Goal: Task Accomplishment & Management: Use online tool/utility

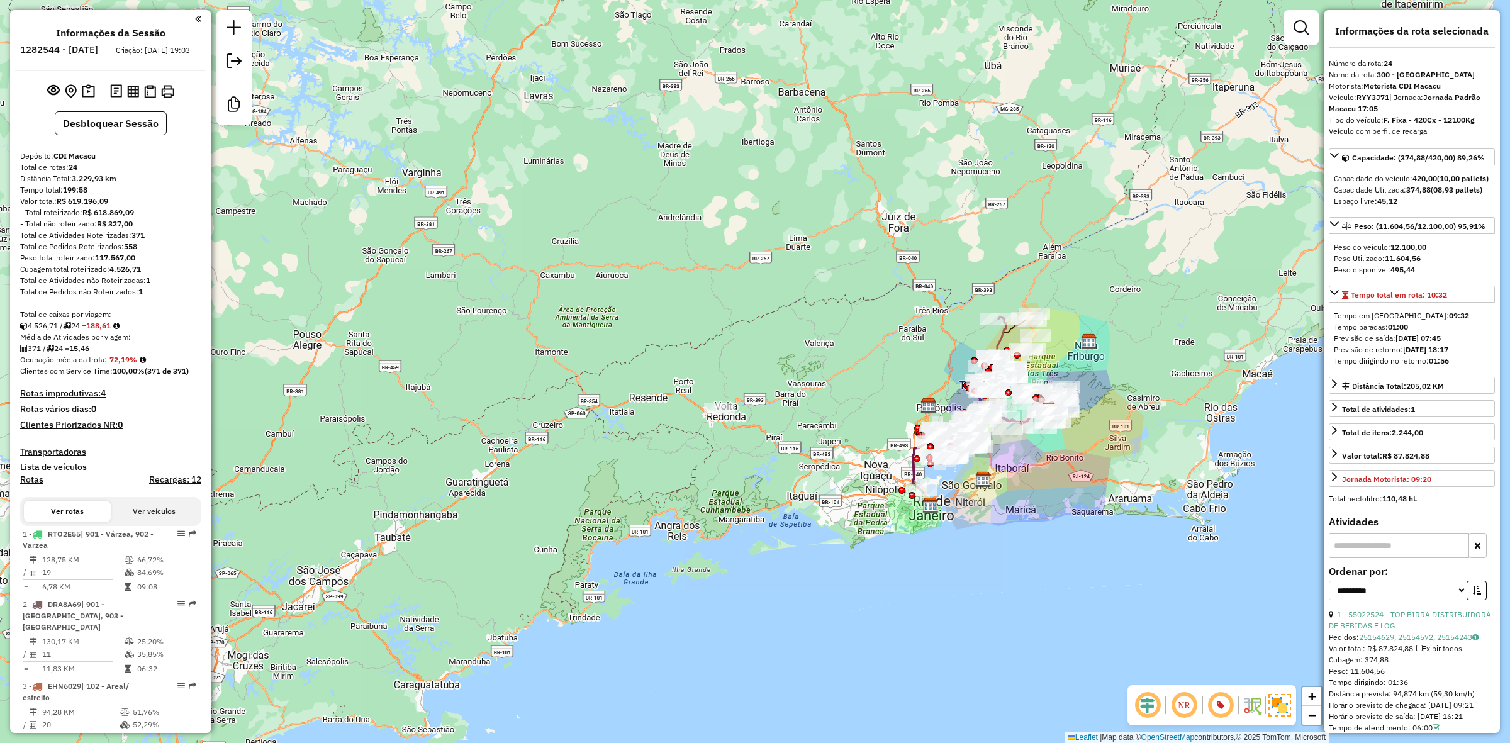
select select "**********"
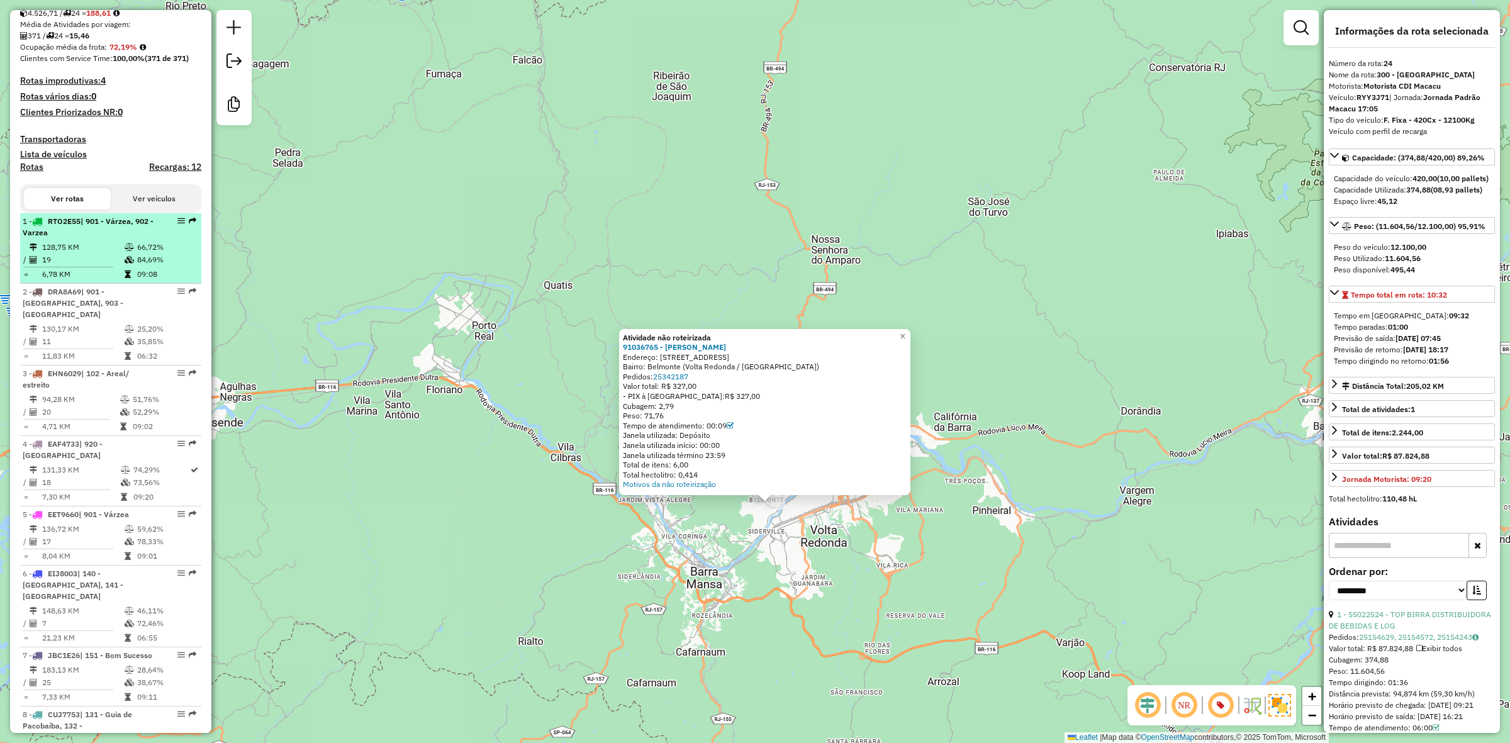
scroll to position [314, 0]
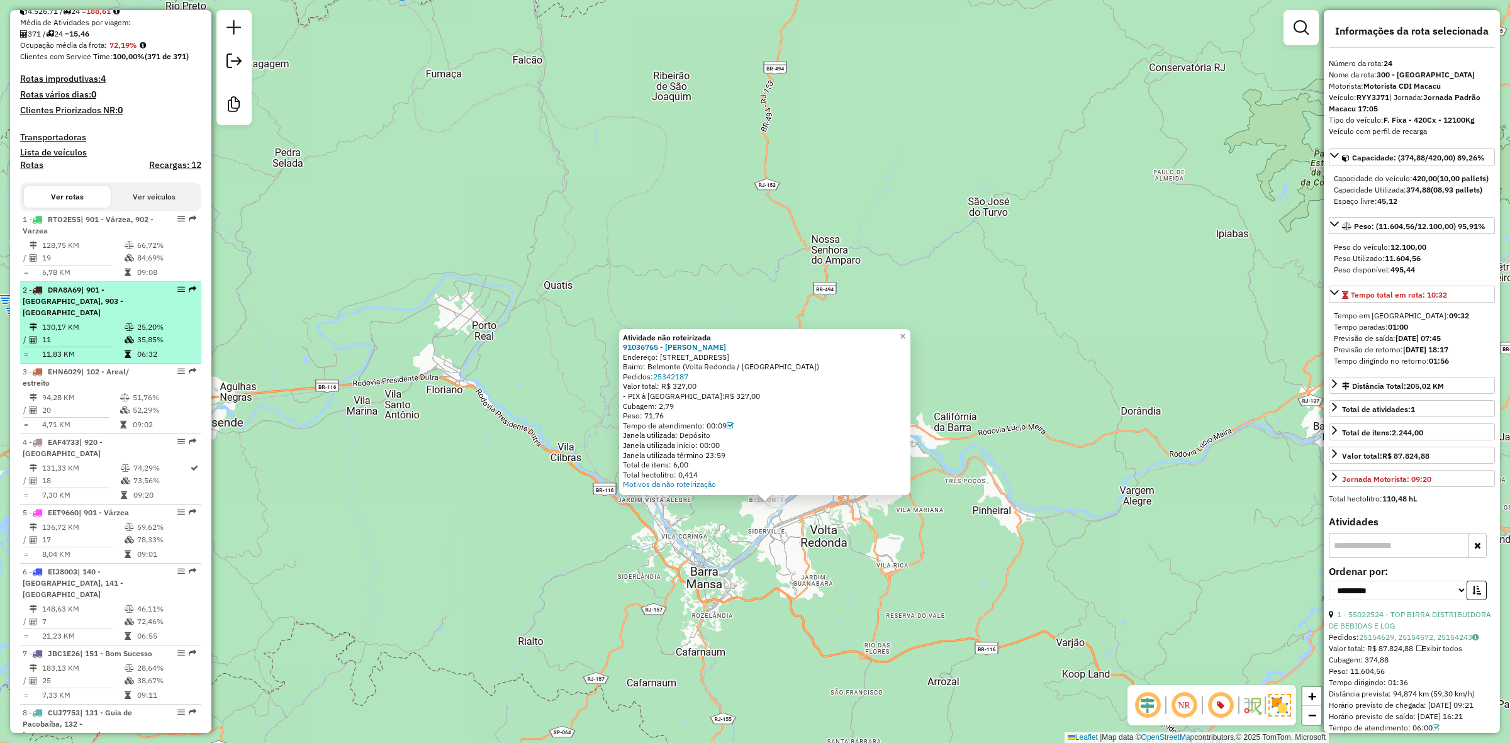
click at [76, 335] on td "11" at bounding box center [83, 339] width 82 height 13
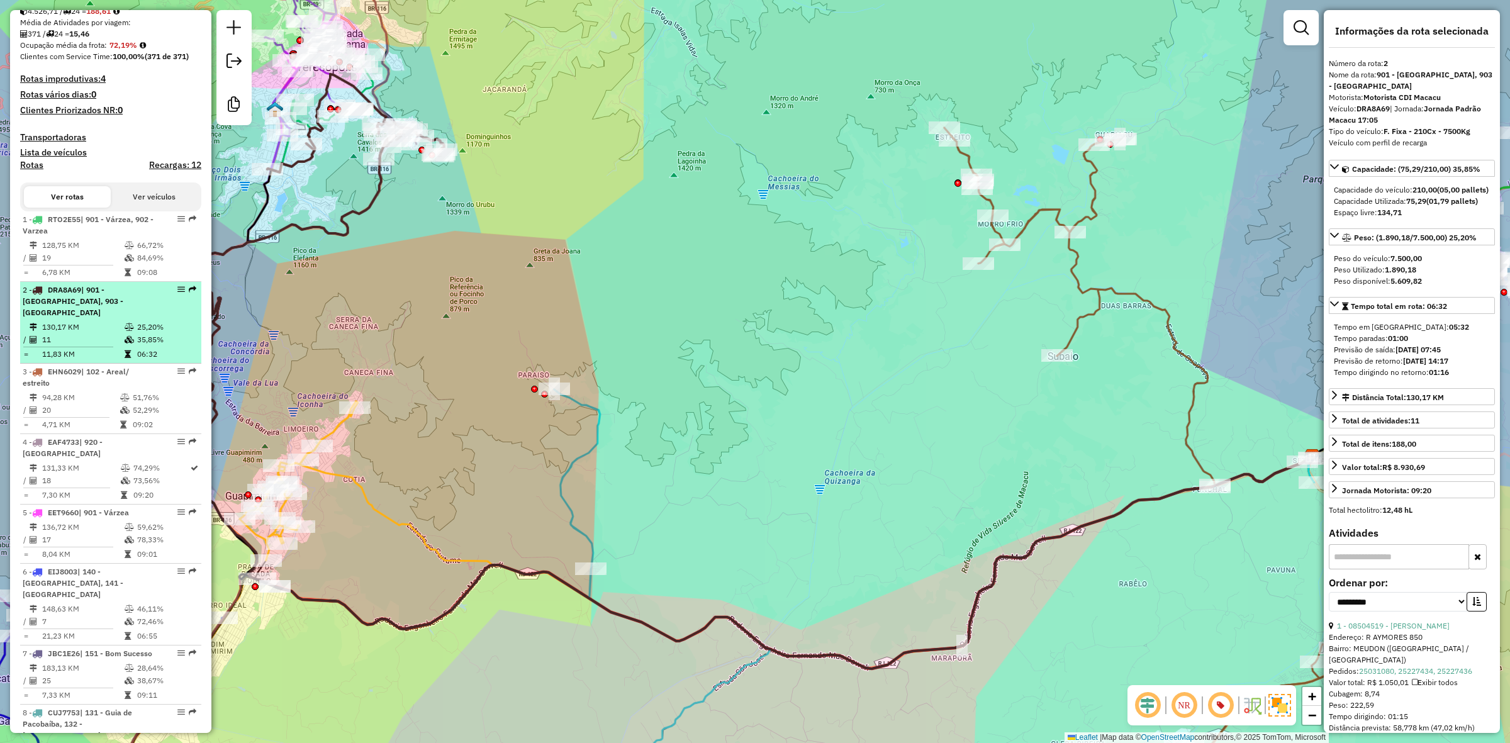
click at [76, 318] on div "2 - DRA8A69 | 901 - Várzea, 903 - São Pedro" at bounding box center [89, 301] width 133 height 34
click at [97, 305] on span "| 901 - Várzea, 903 - São Pedro" at bounding box center [73, 301] width 101 height 32
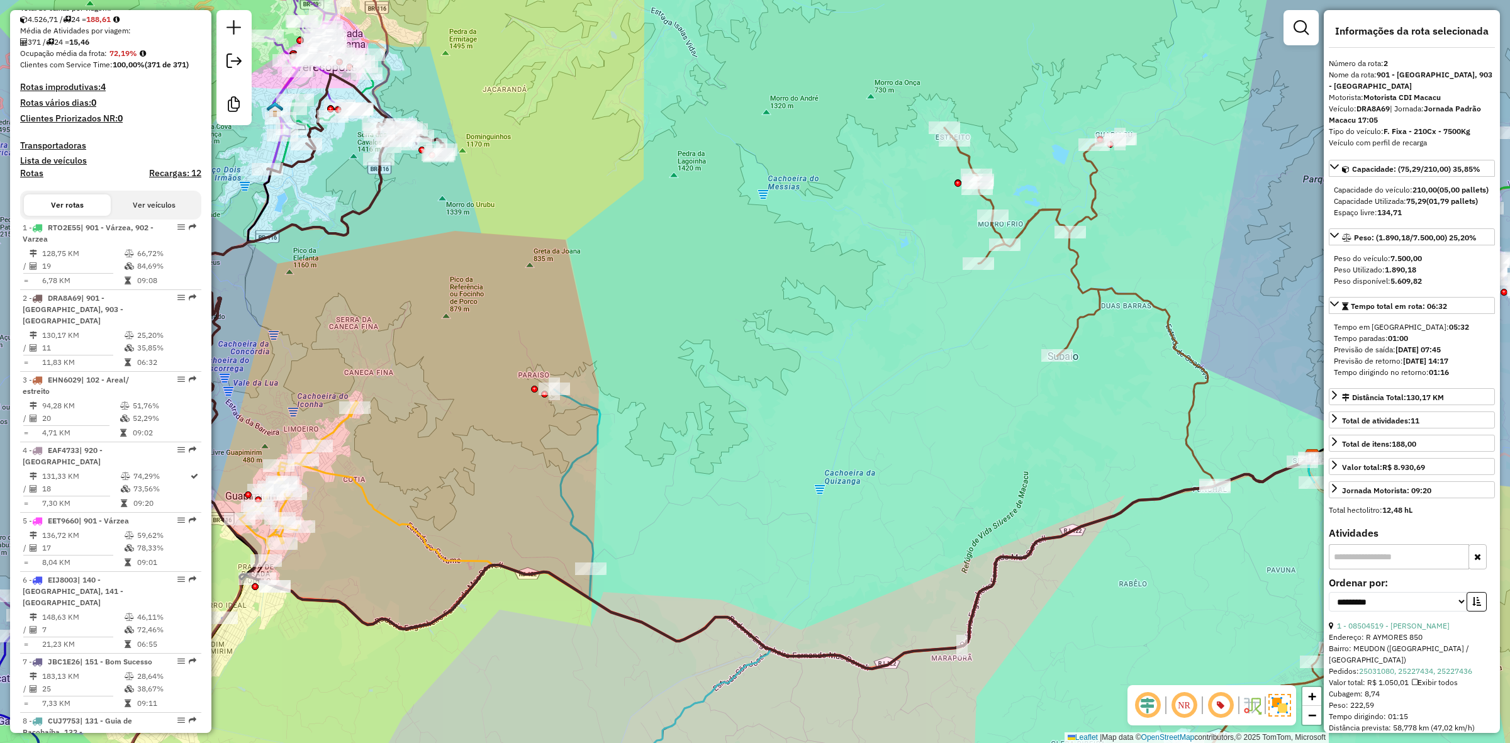
scroll to position [157, 0]
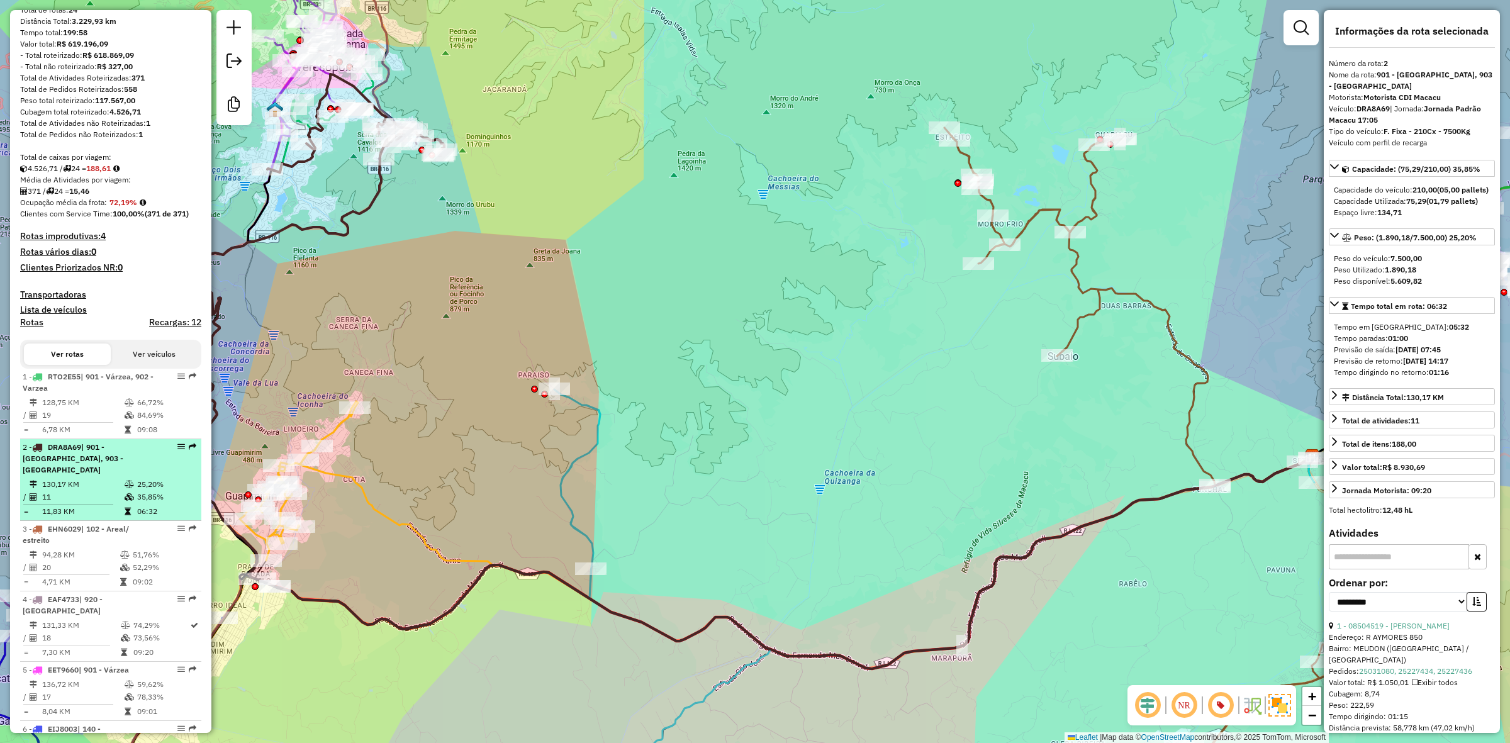
click at [118, 495] on td "11" at bounding box center [83, 497] width 82 height 13
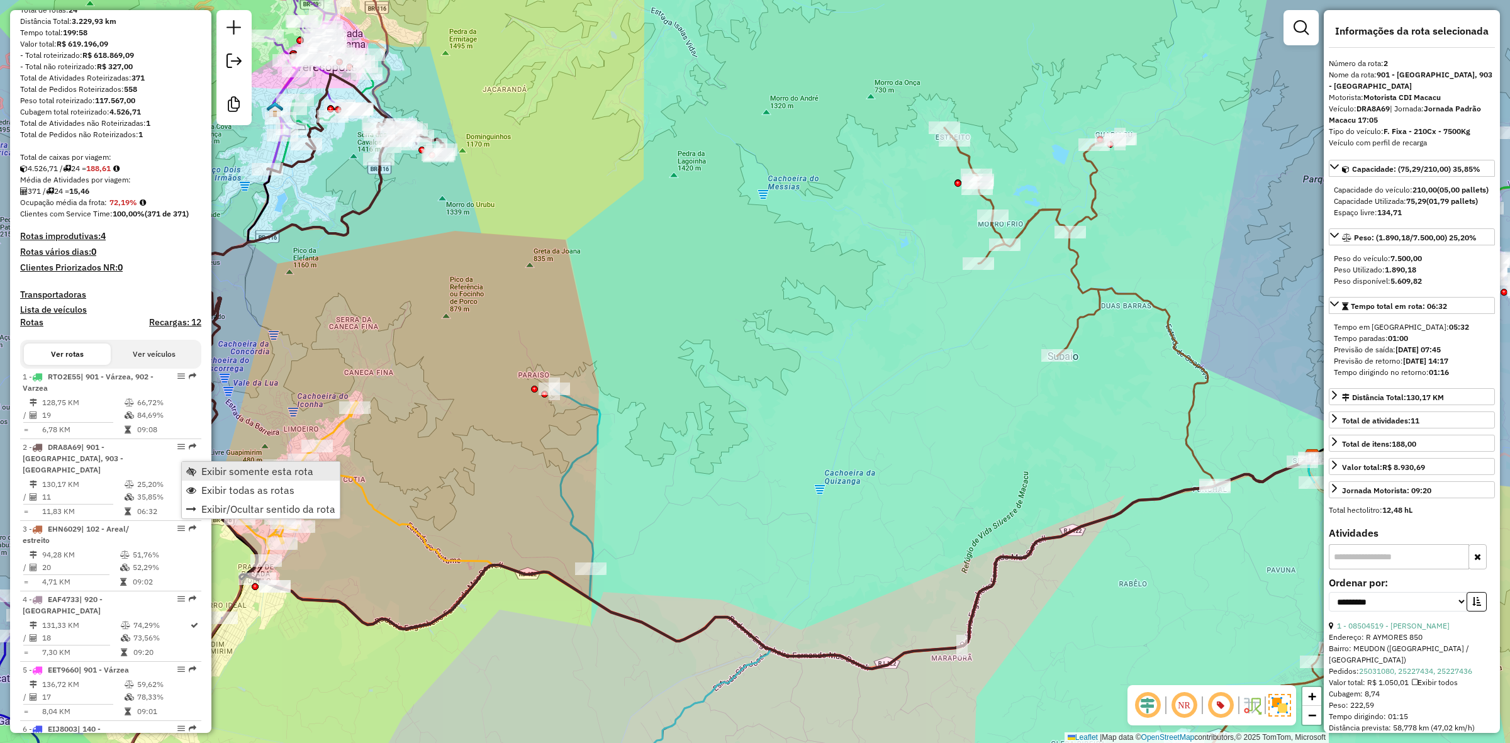
click at [199, 470] on link "Exibir somente esta rota" at bounding box center [261, 471] width 158 height 19
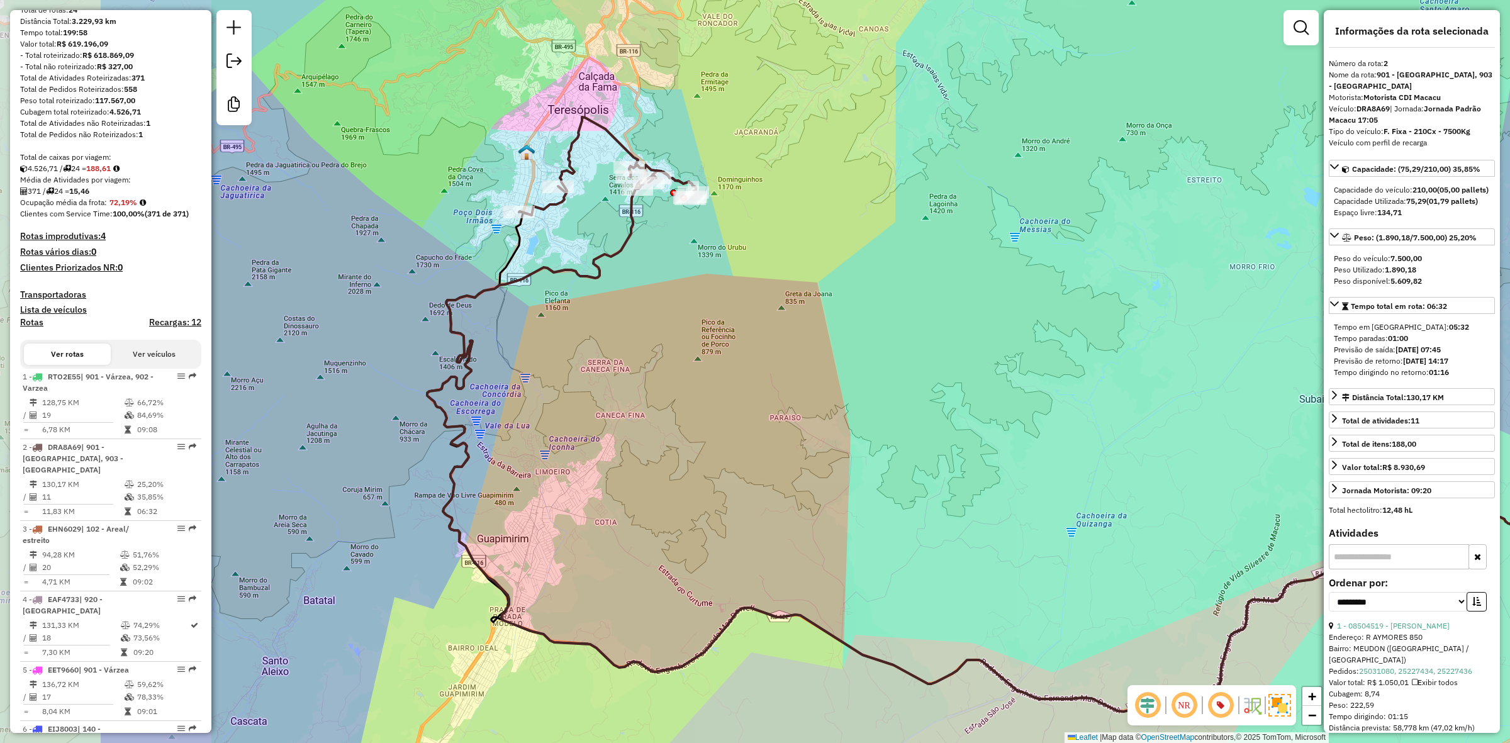
drag, startPoint x: 438, startPoint y: 248, endPoint x: 689, endPoint y: 291, distance: 255.2
click at [689, 291] on div "Janela de atendimento Grade de atendimento Capacidade Transportadoras Veículos …" at bounding box center [755, 371] width 1510 height 743
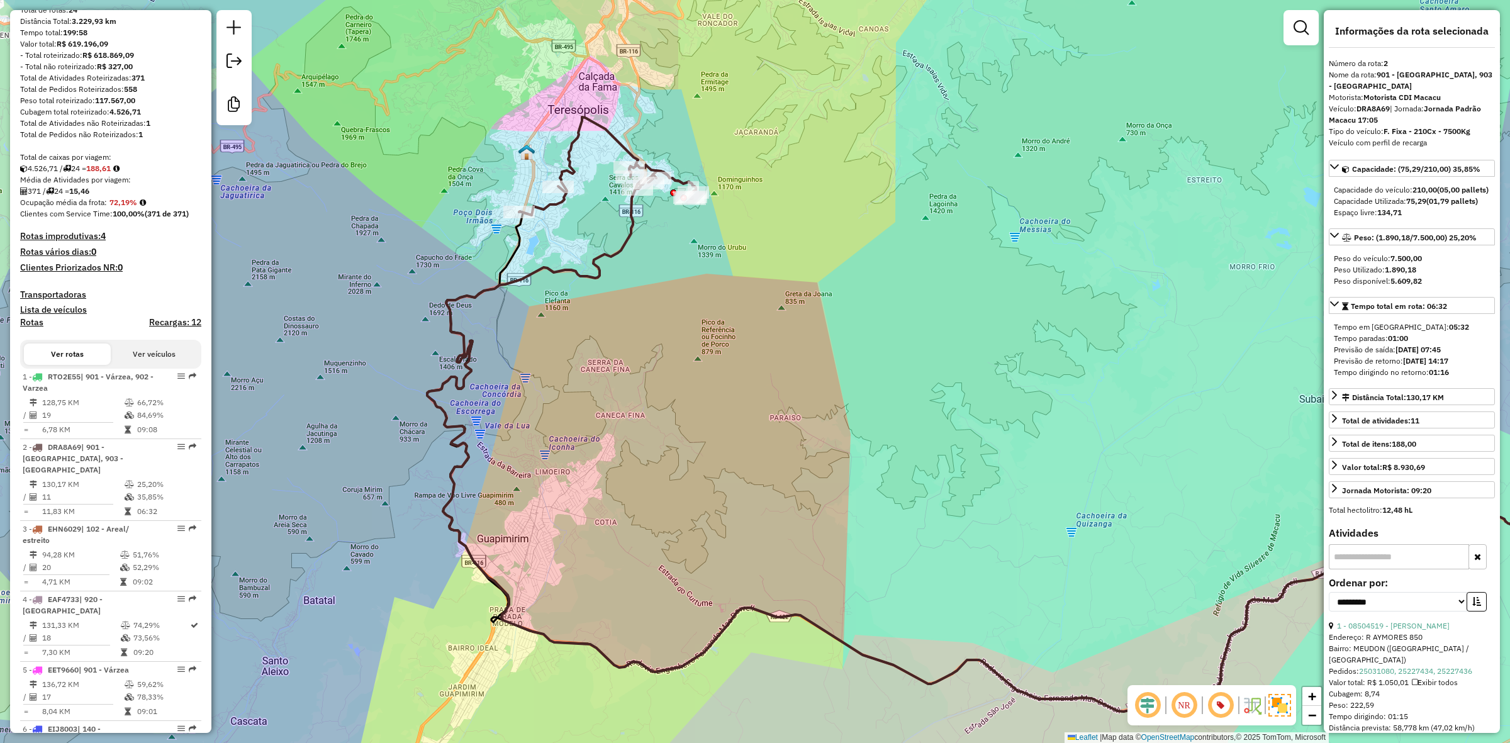
click at [596, 243] on div "Janela de atendimento Grade de atendimento Capacidade Transportadoras Veículos …" at bounding box center [755, 371] width 1510 height 743
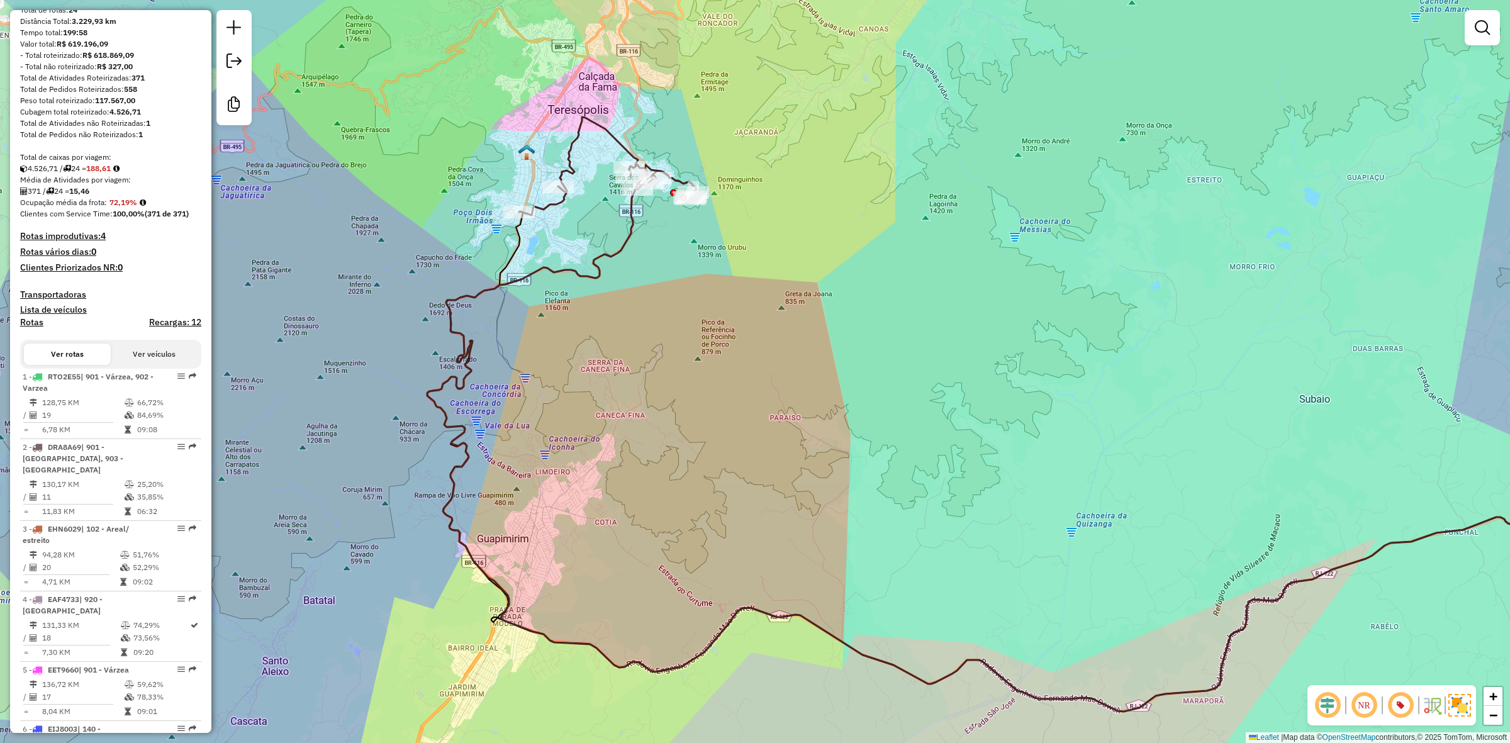
click at [599, 250] on icon at bounding box center [995, 446] width 1137 height 531
select select "**********"
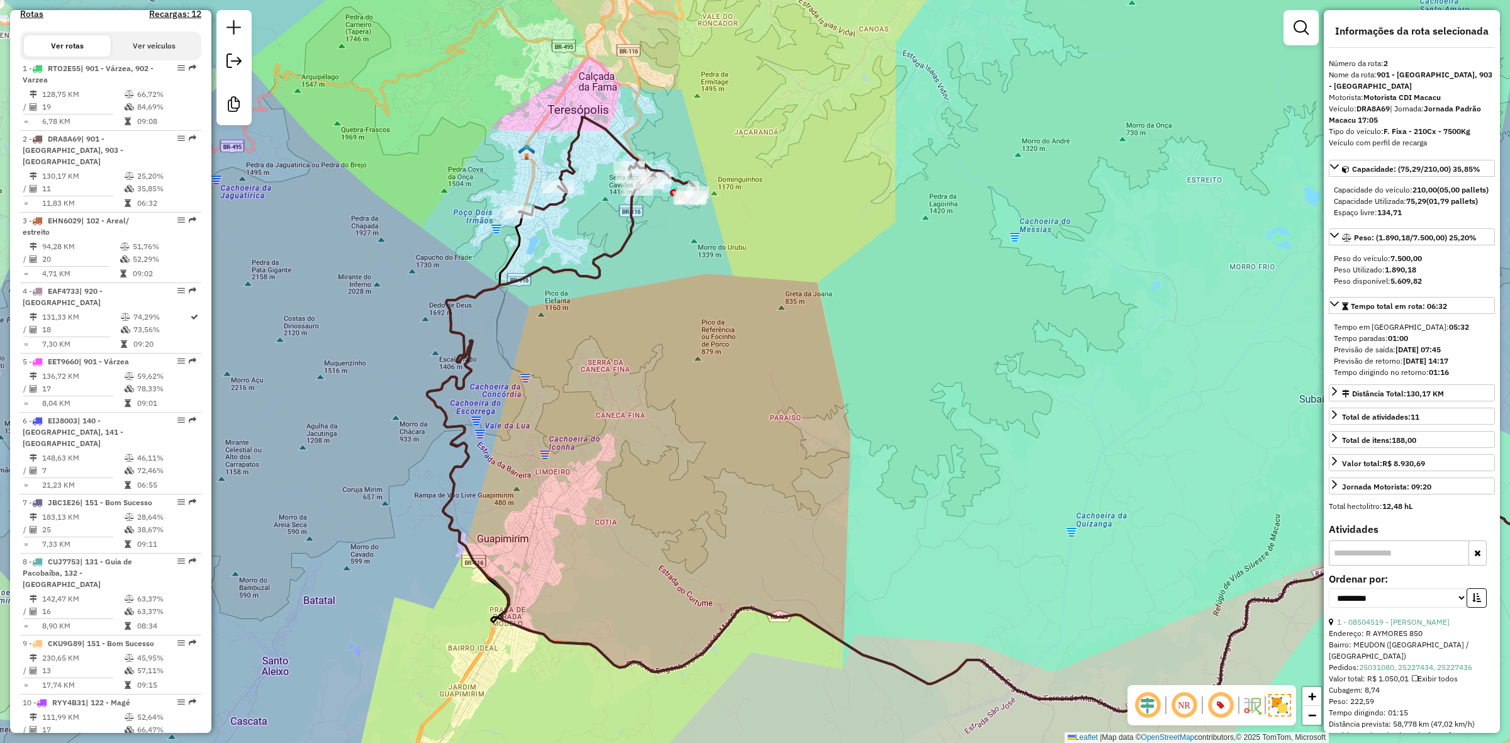
scroll to position [598, 0]
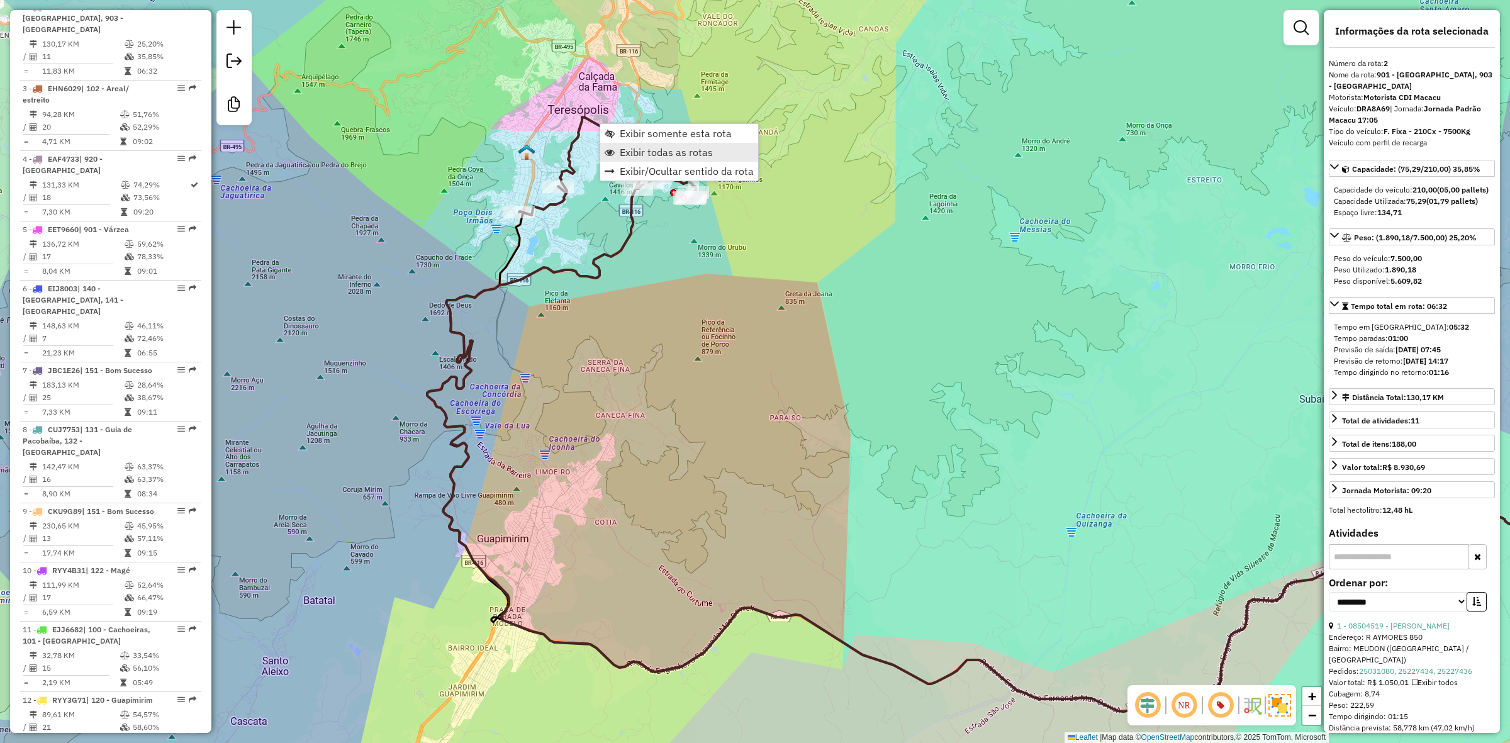
click at [653, 158] on link "Exibir todas as rotas" at bounding box center [679, 152] width 158 height 19
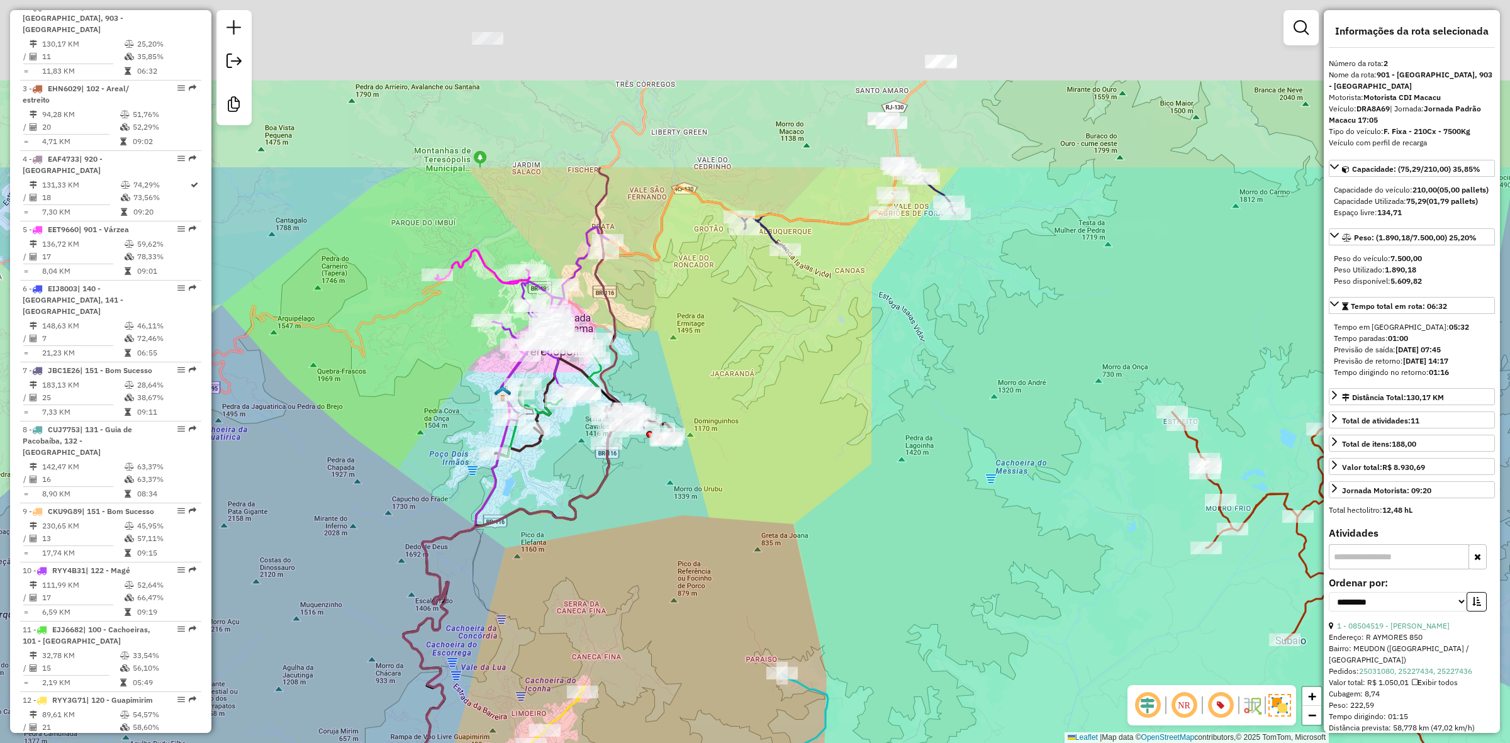
drag, startPoint x: 735, startPoint y: 129, endPoint x: 719, endPoint y: 335, distance: 206.9
click at [719, 335] on div "Janela de atendimento Grade de atendimento Capacidade Transportadoras Veículos …" at bounding box center [755, 371] width 1510 height 743
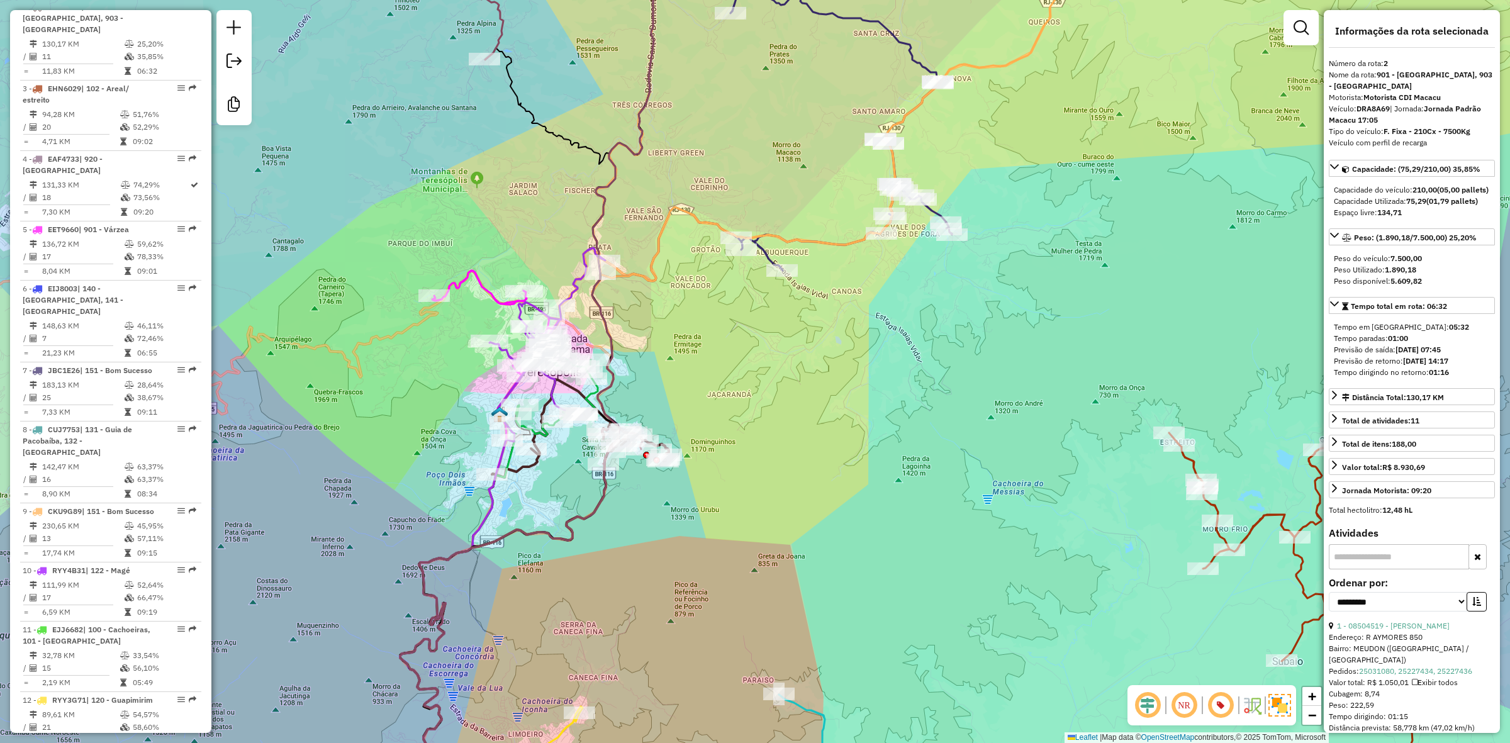
click at [769, 255] on icon at bounding box center [772, 179] width 360 height 506
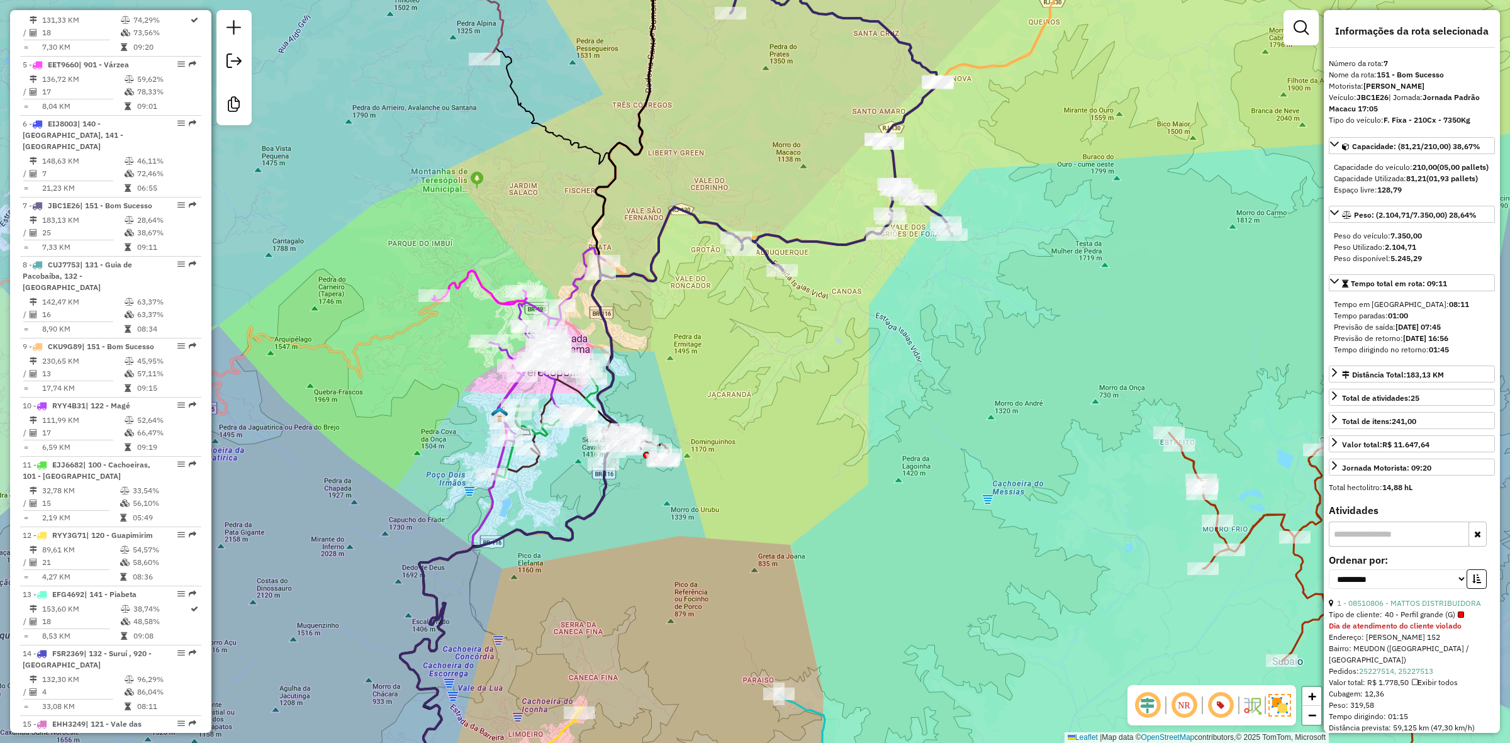
scroll to position [928, 0]
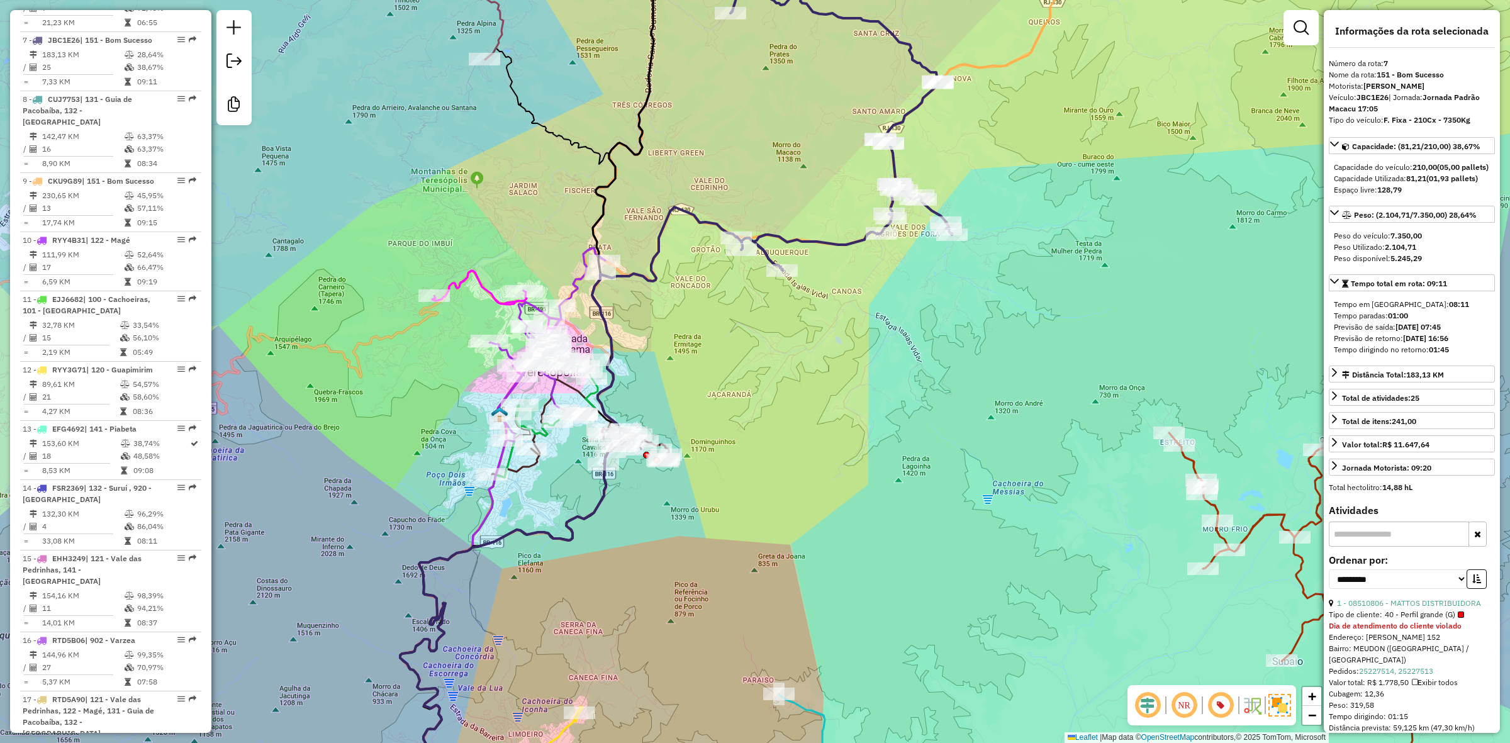
click at [484, 288] on icon at bounding box center [495, 346] width 127 height 153
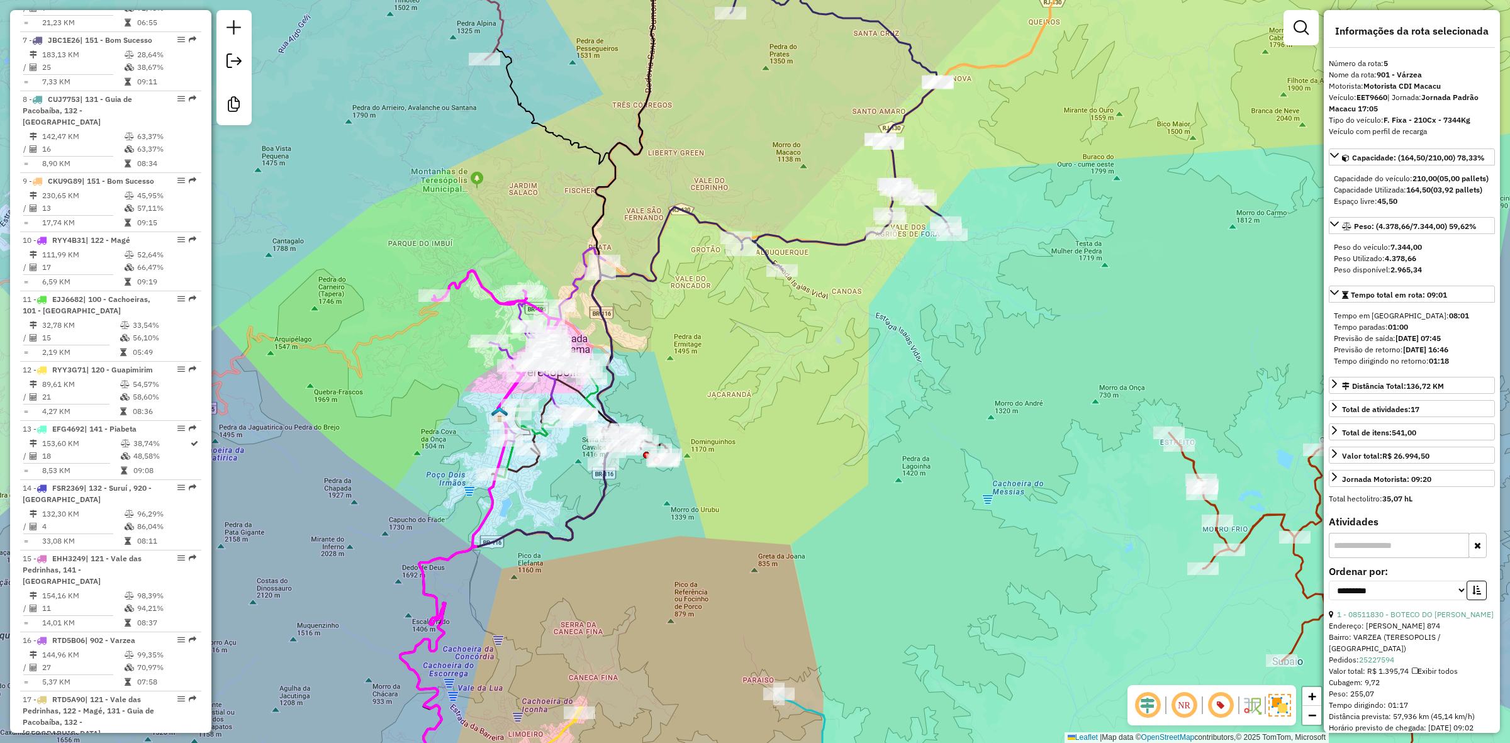
scroll to position [798, 0]
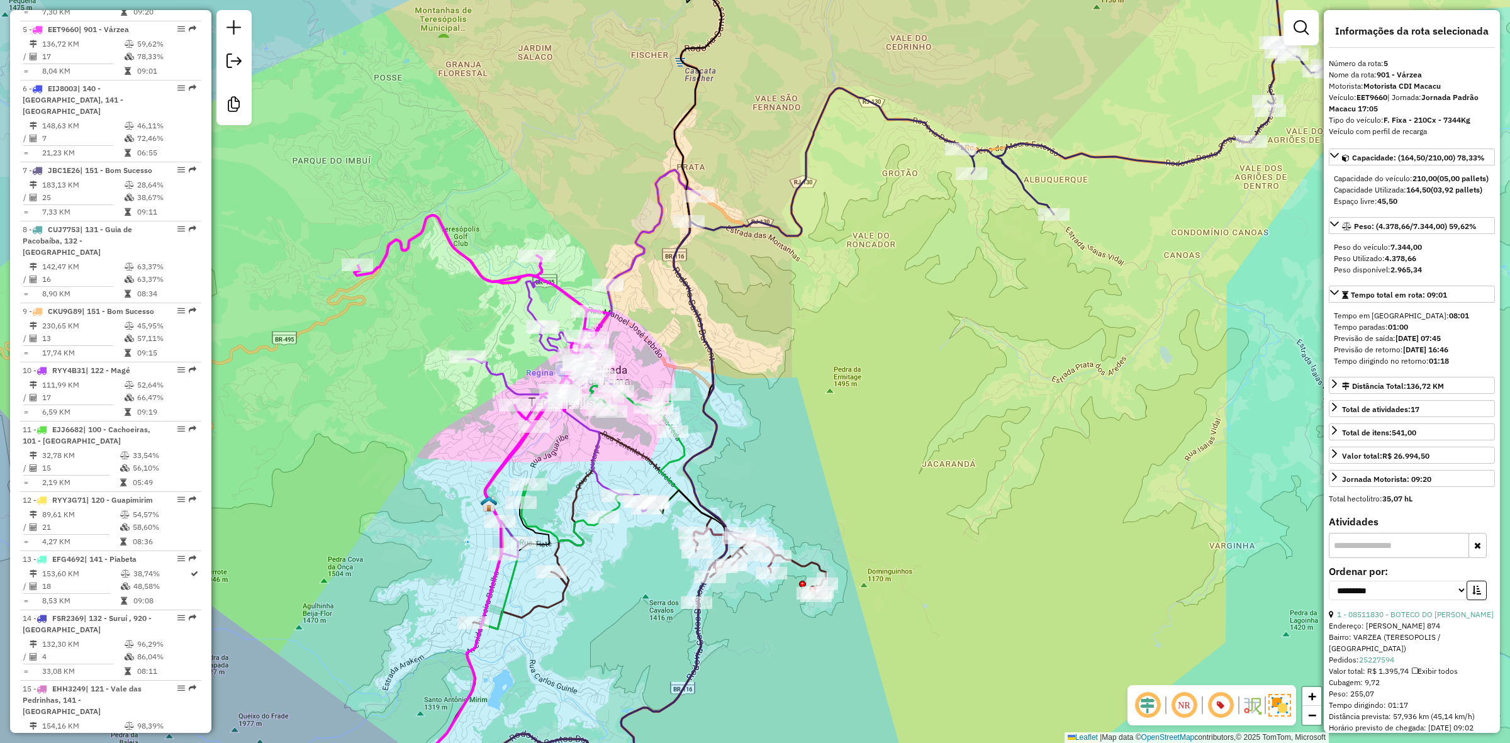
click at [673, 467] on icon at bounding box center [584, 457] width 199 height 175
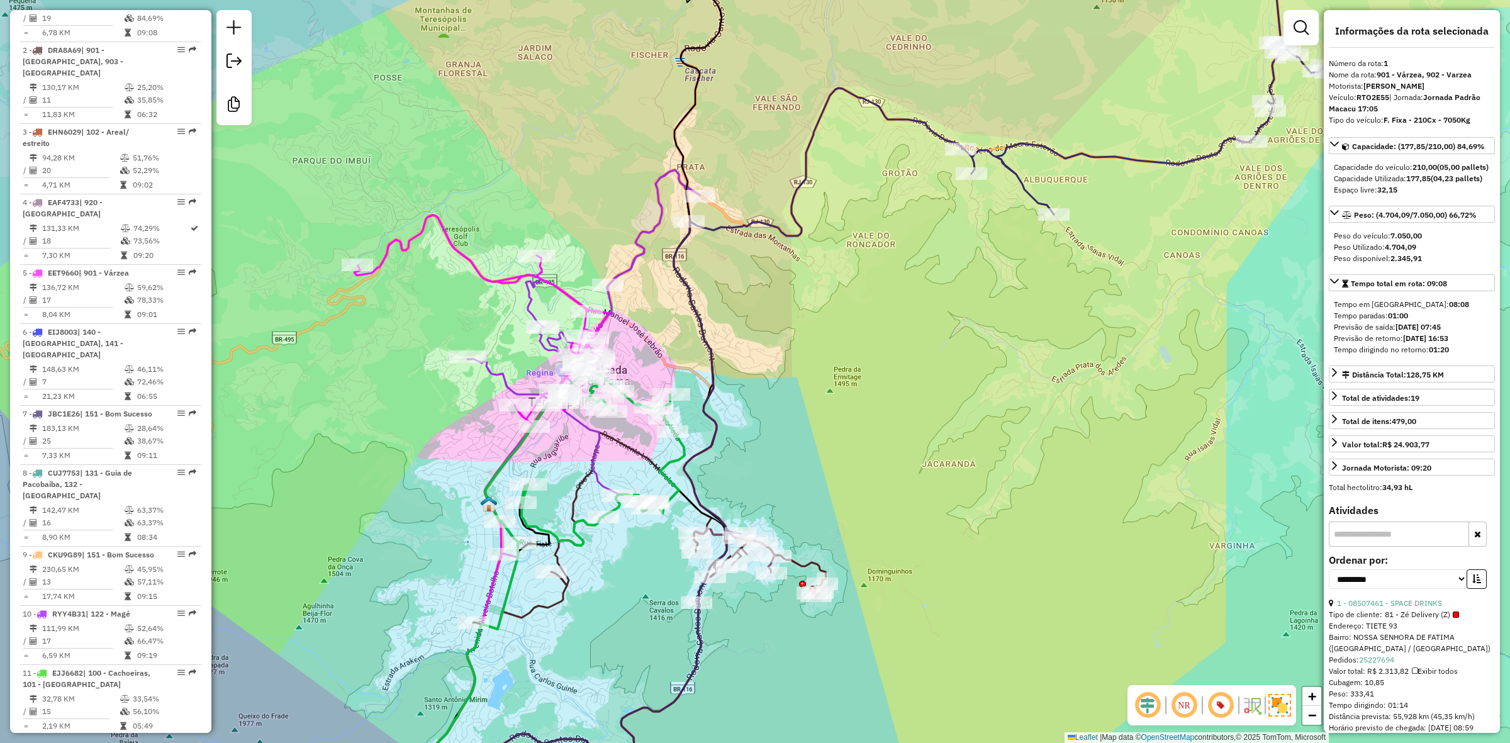
scroll to position [526, 0]
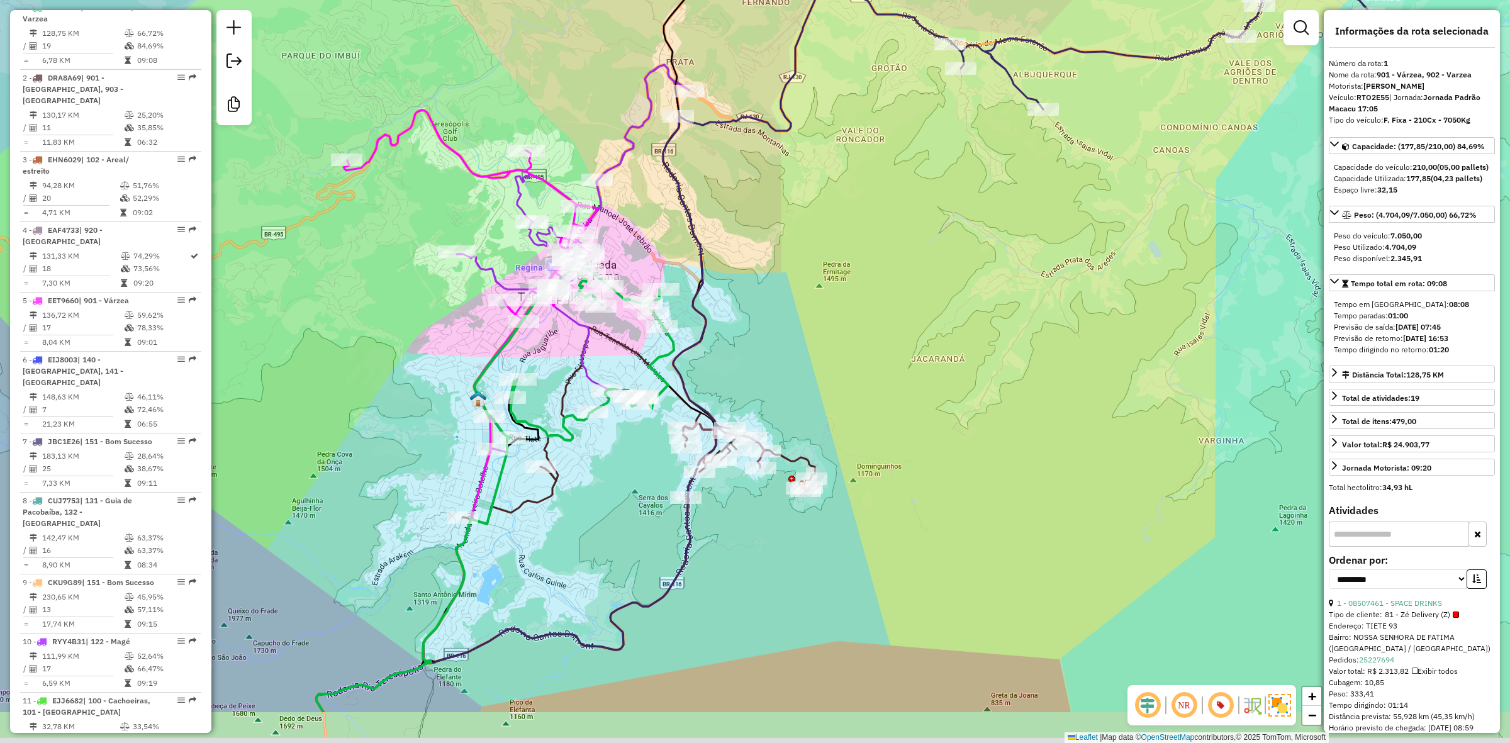
drag, startPoint x: 771, startPoint y: 445, endPoint x: 761, endPoint y: 333, distance: 111.8
click at [761, 333] on div "Janela de atendimento Grade de atendimento Capacidade Transportadoras Veículos …" at bounding box center [755, 371] width 1510 height 743
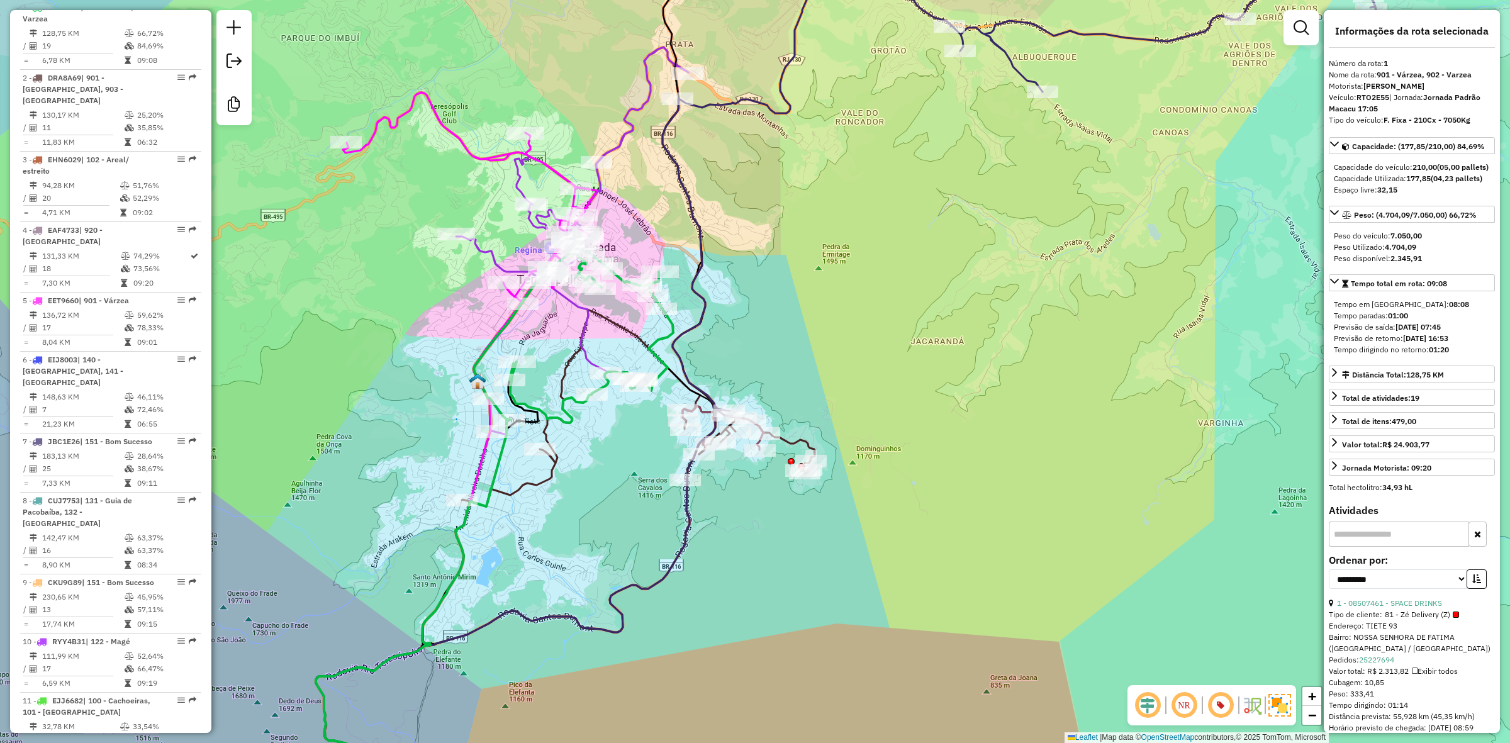
click at [806, 435] on icon at bounding box center [638, 407] width 353 height 197
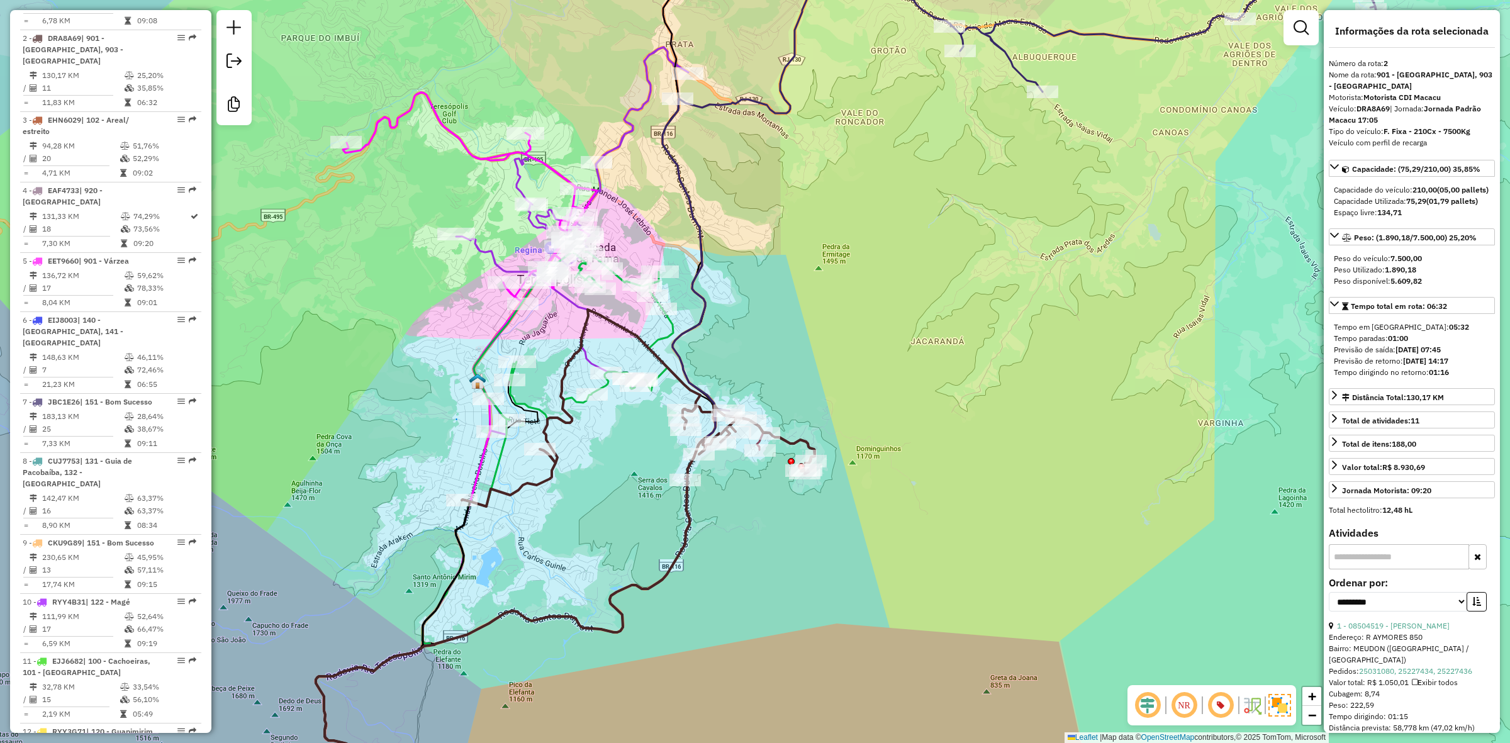
scroll to position [598, 0]
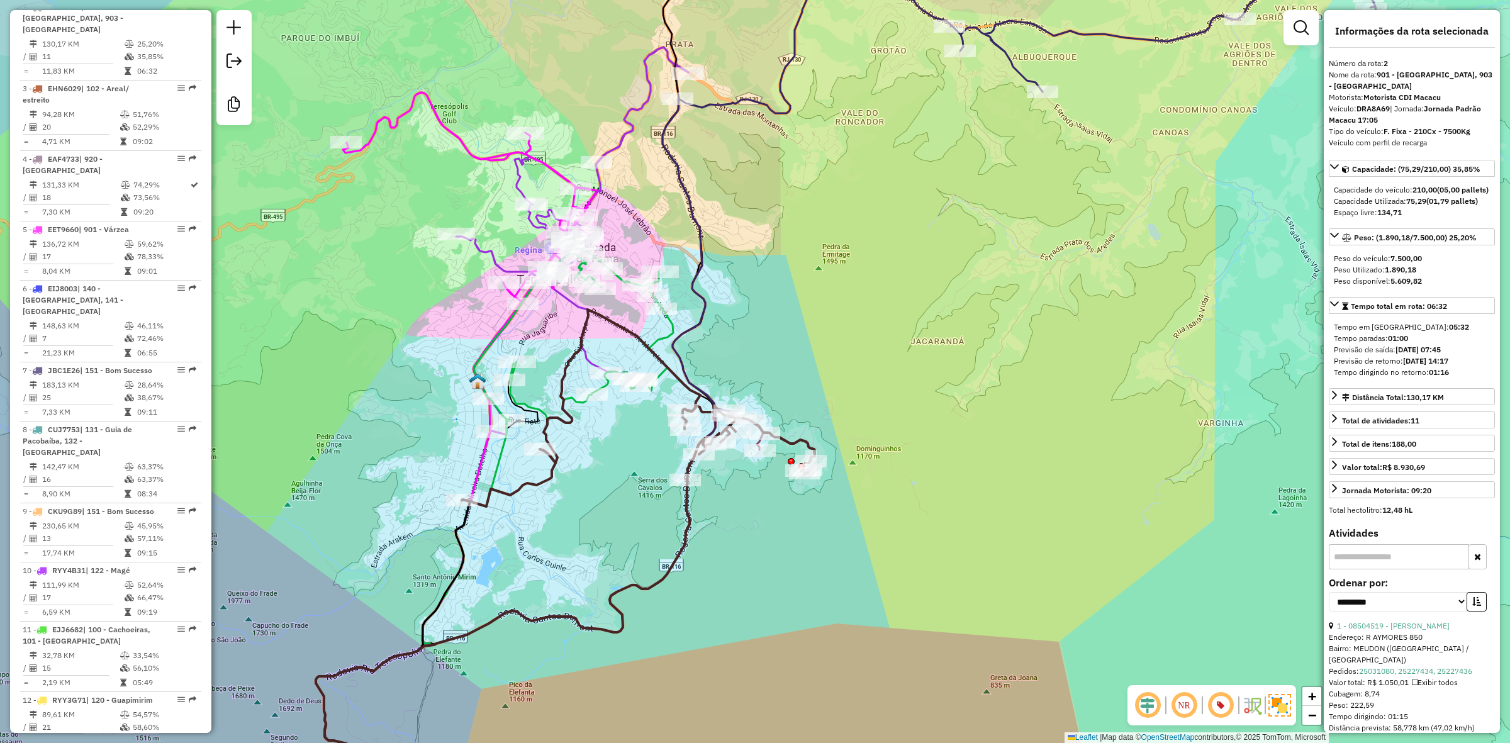
click at [703, 409] on icon at bounding box center [638, 407] width 353 height 197
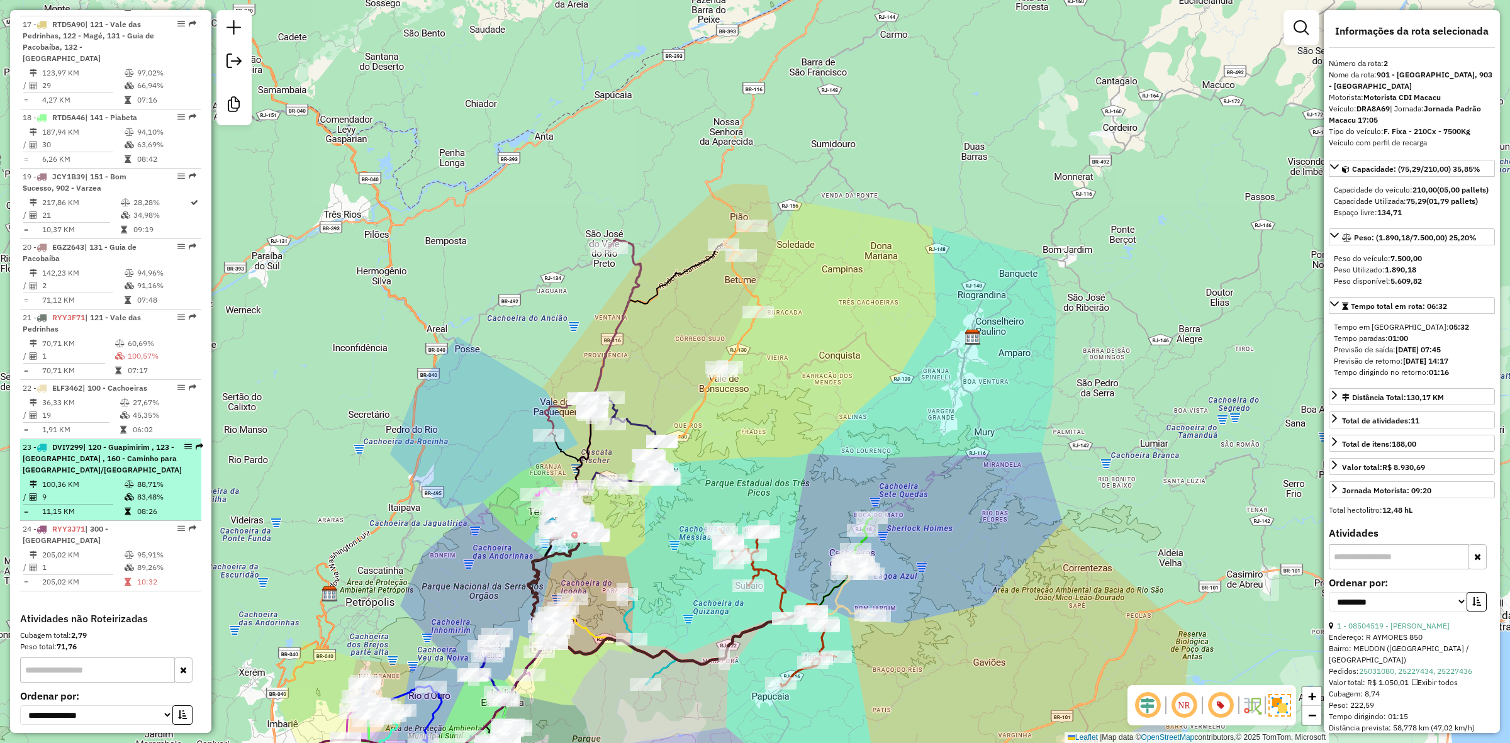
scroll to position [1659, 0]
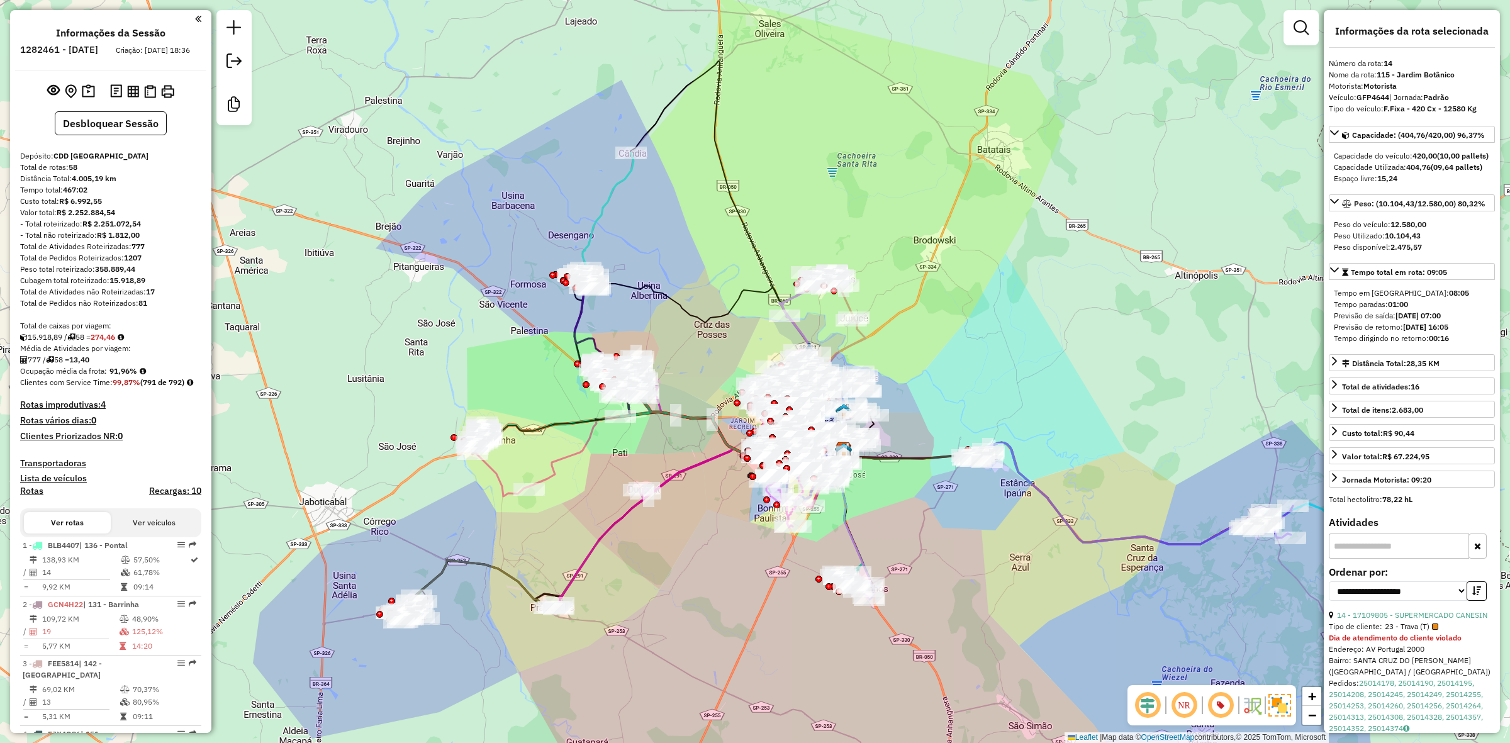
select select "**********"
click at [134, 97] on img at bounding box center [133, 92] width 12 height 12
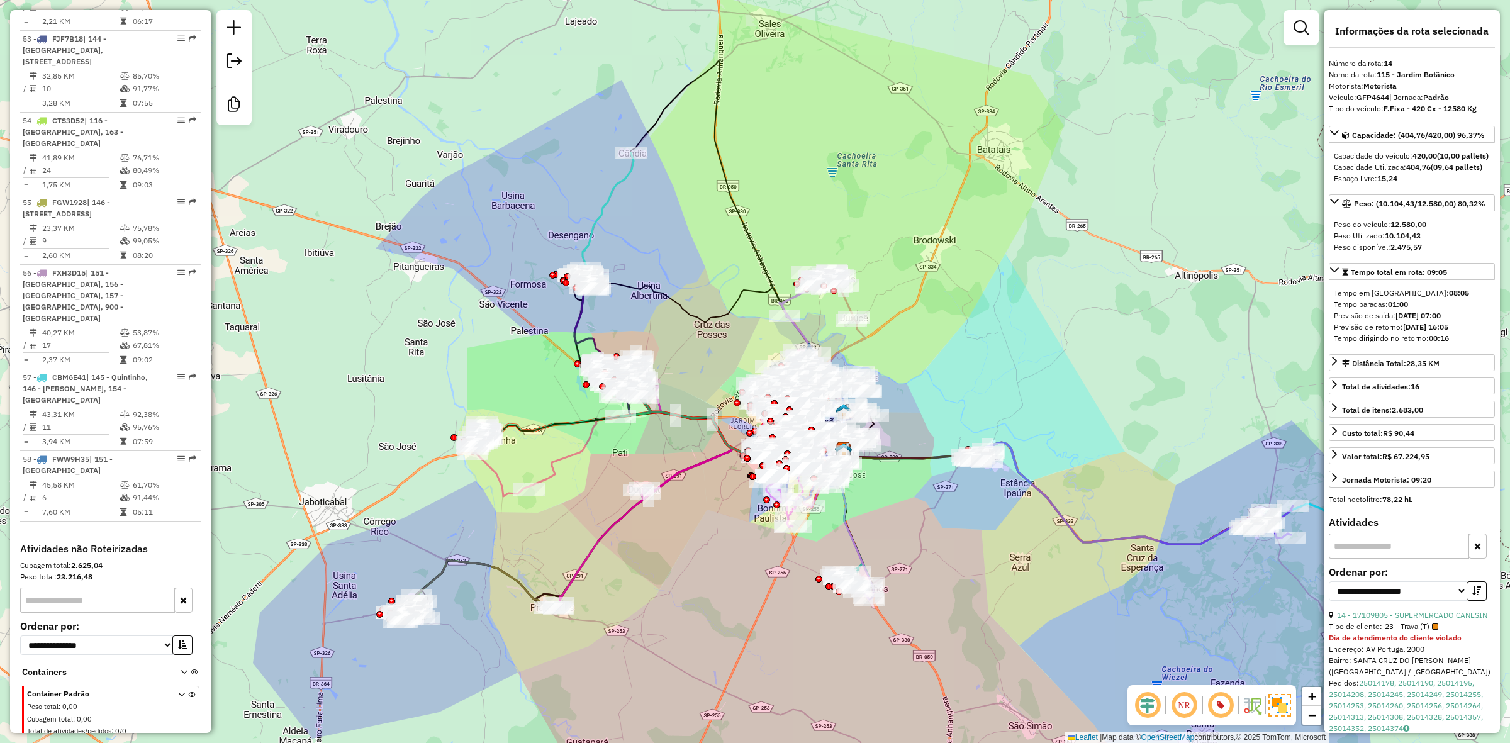
scroll to position [4249, 0]
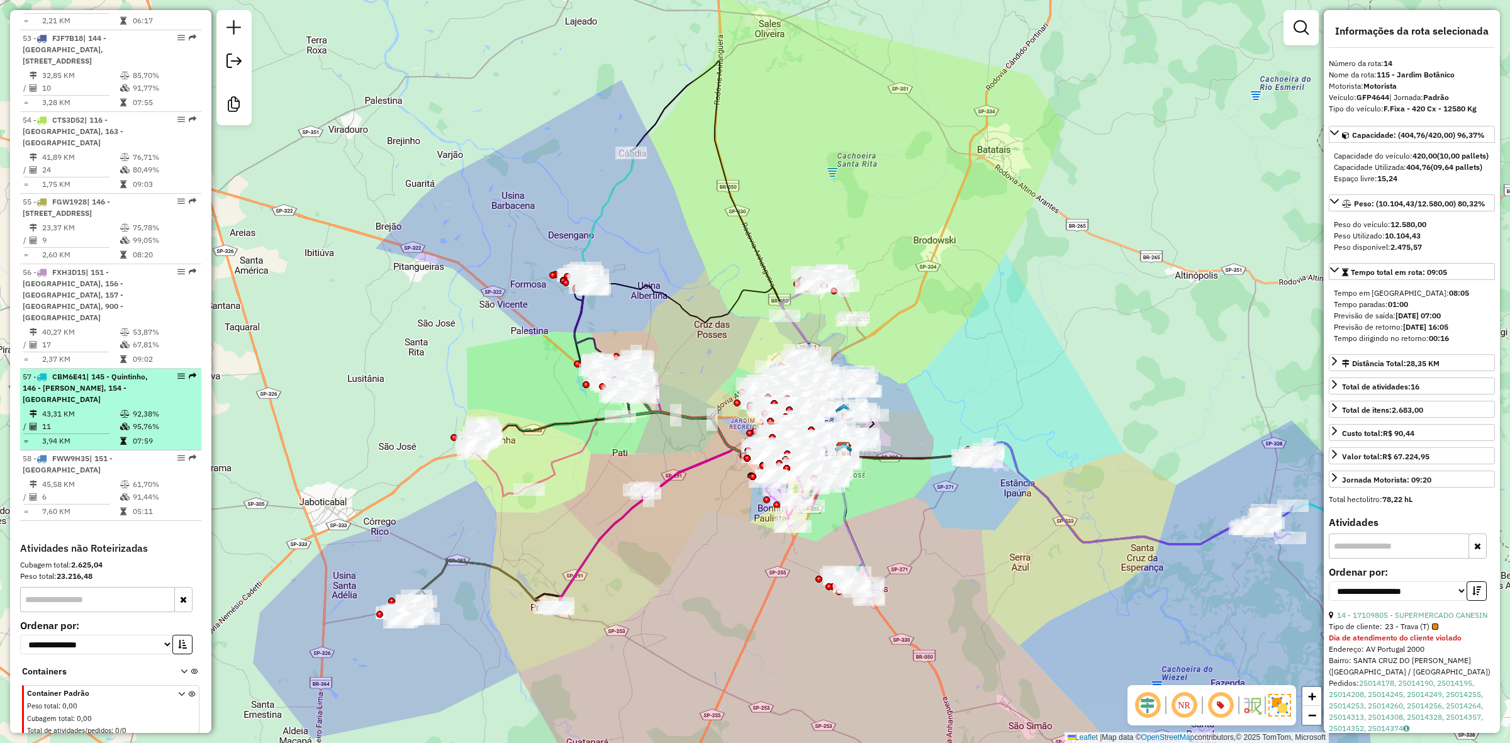
click at [86, 408] on td "43,31 KM" at bounding box center [81, 414] width 78 height 13
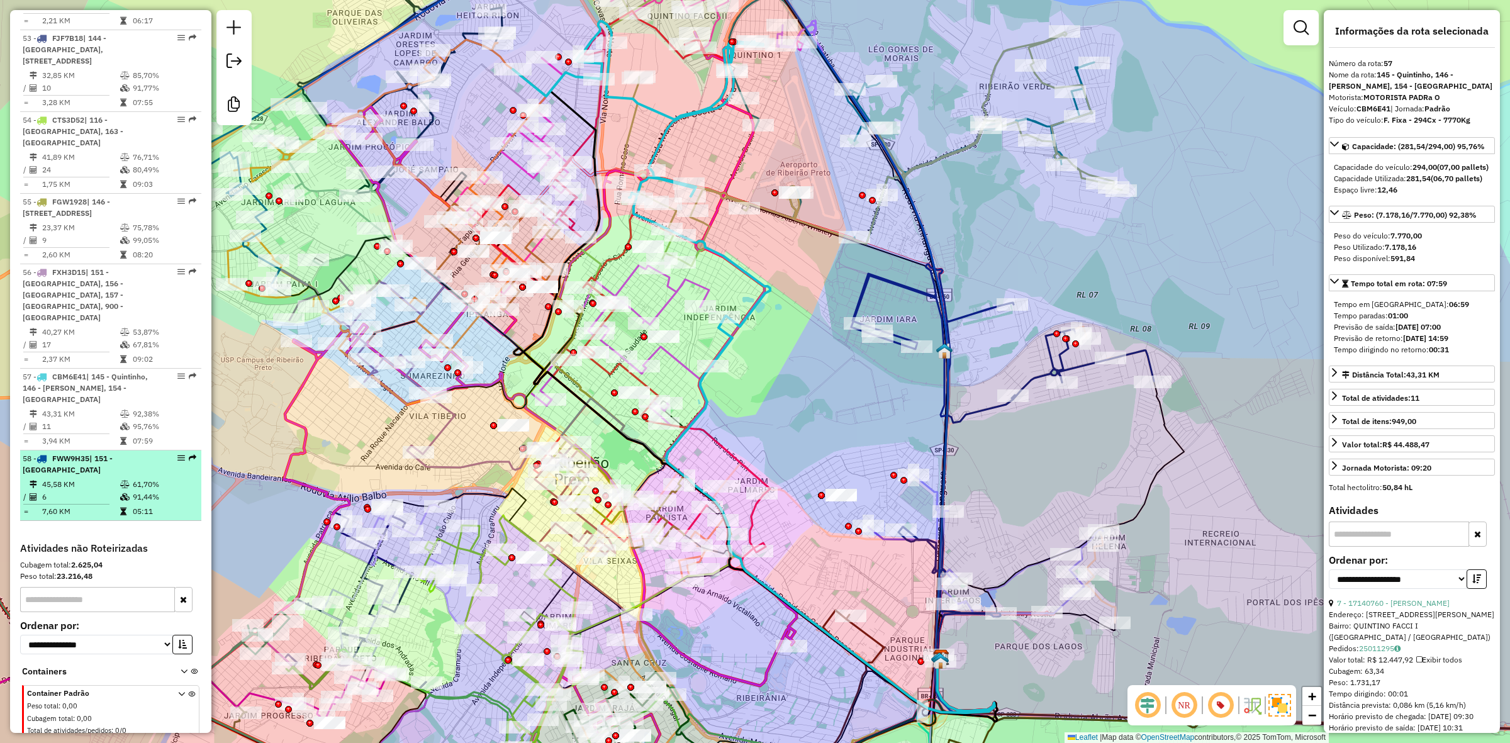
click at [77, 454] on span "FWW9H35" at bounding box center [70, 458] width 37 height 9
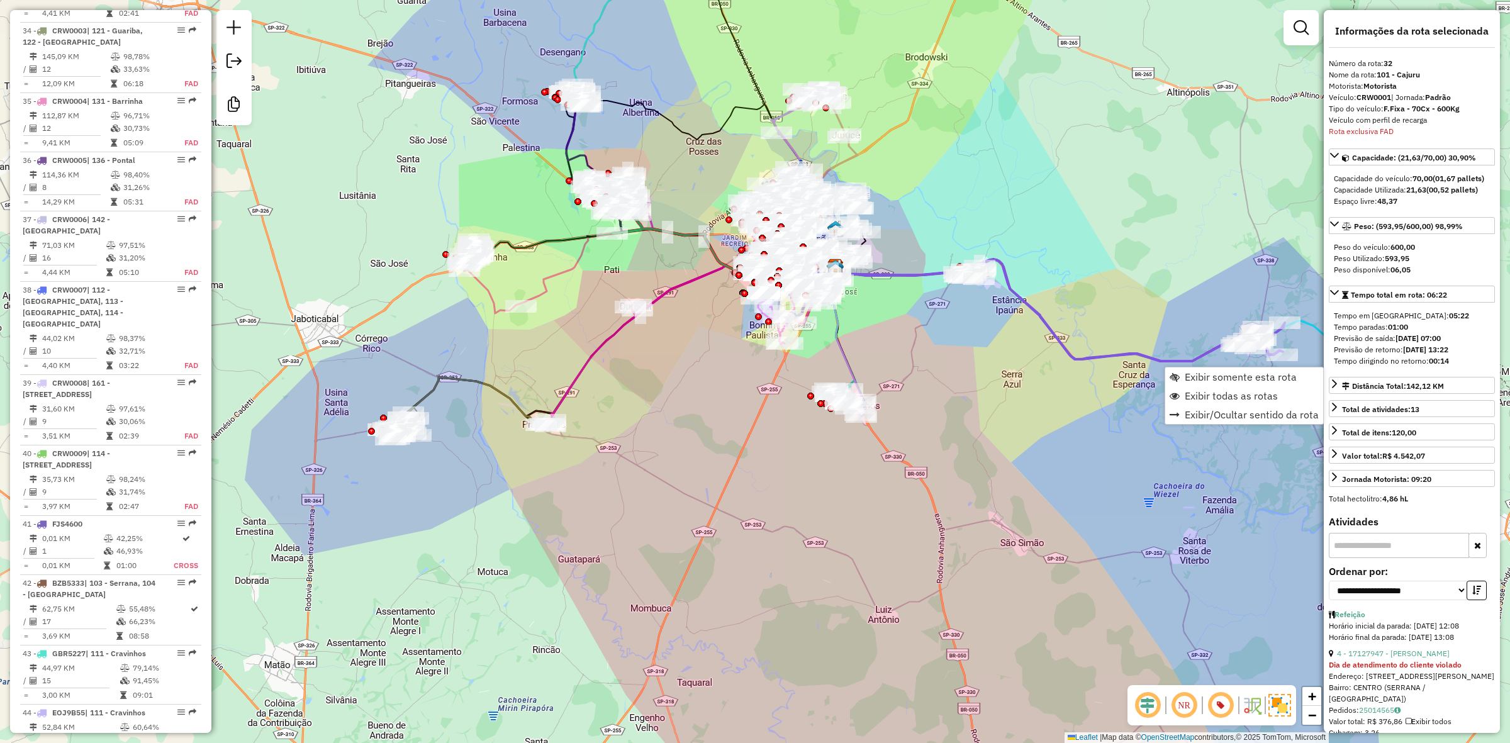
scroll to position [2769, 0]
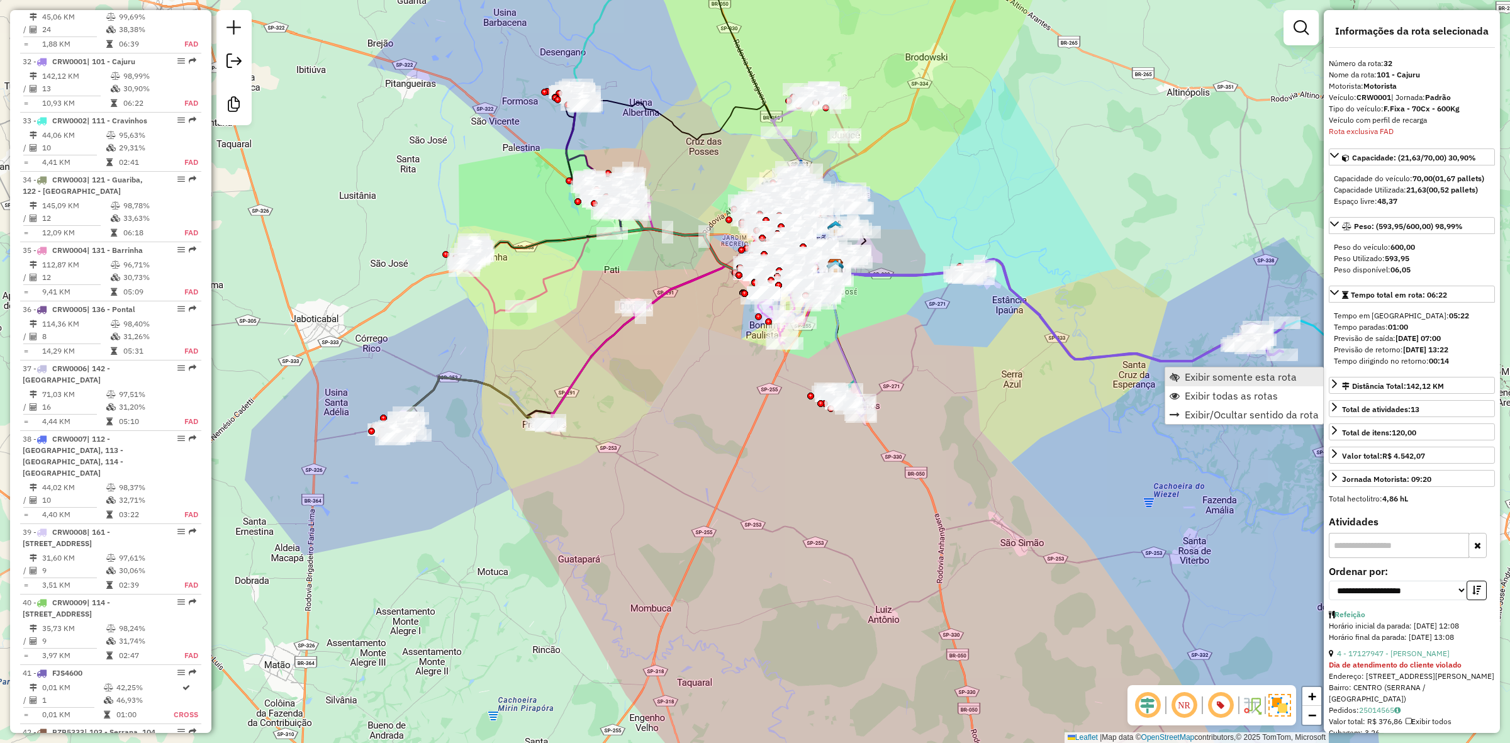
click at [1187, 379] on span "Exibir somente esta rota" at bounding box center [1240, 377] width 112 height 10
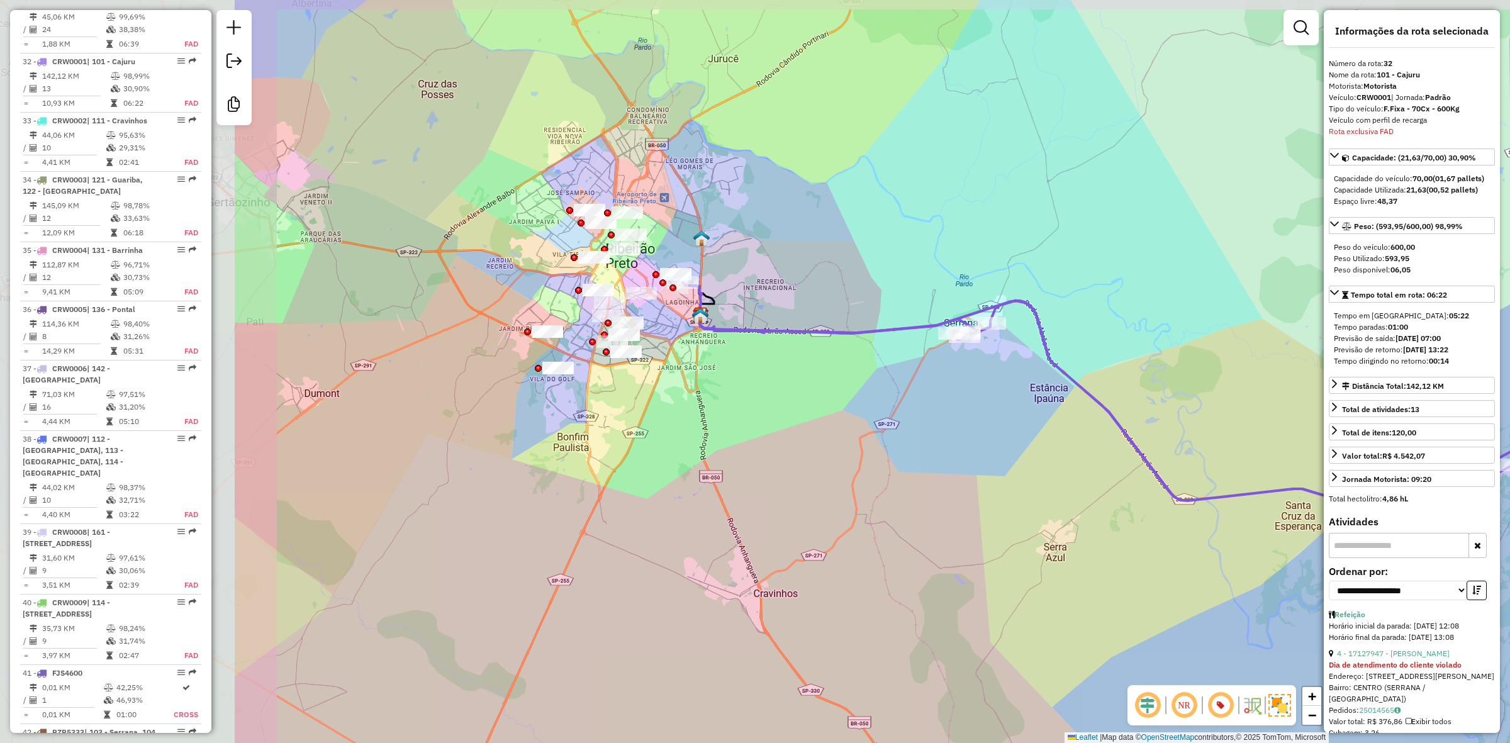
drag, startPoint x: 379, startPoint y: 406, endPoint x: 779, endPoint y: 429, distance: 400.7
click at [779, 429] on div "Janela de atendimento Grade de atendimento Capacidade Transportadoras Veículos …" at bounding box center [755, 371] width 1510 height 743
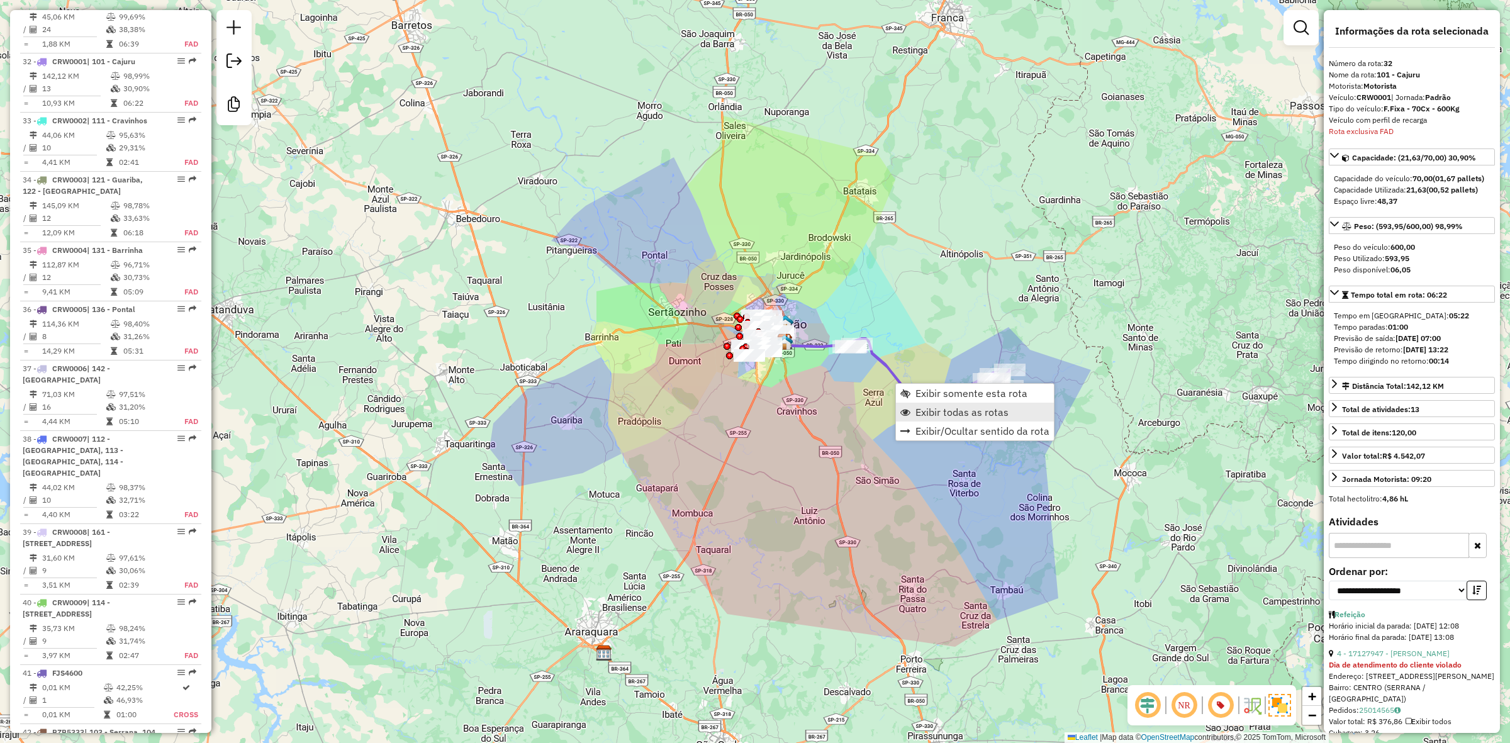
click at [939, 416] on span "Exibir todas as rotas" at bounding box center [961, 412] width 93 height 10
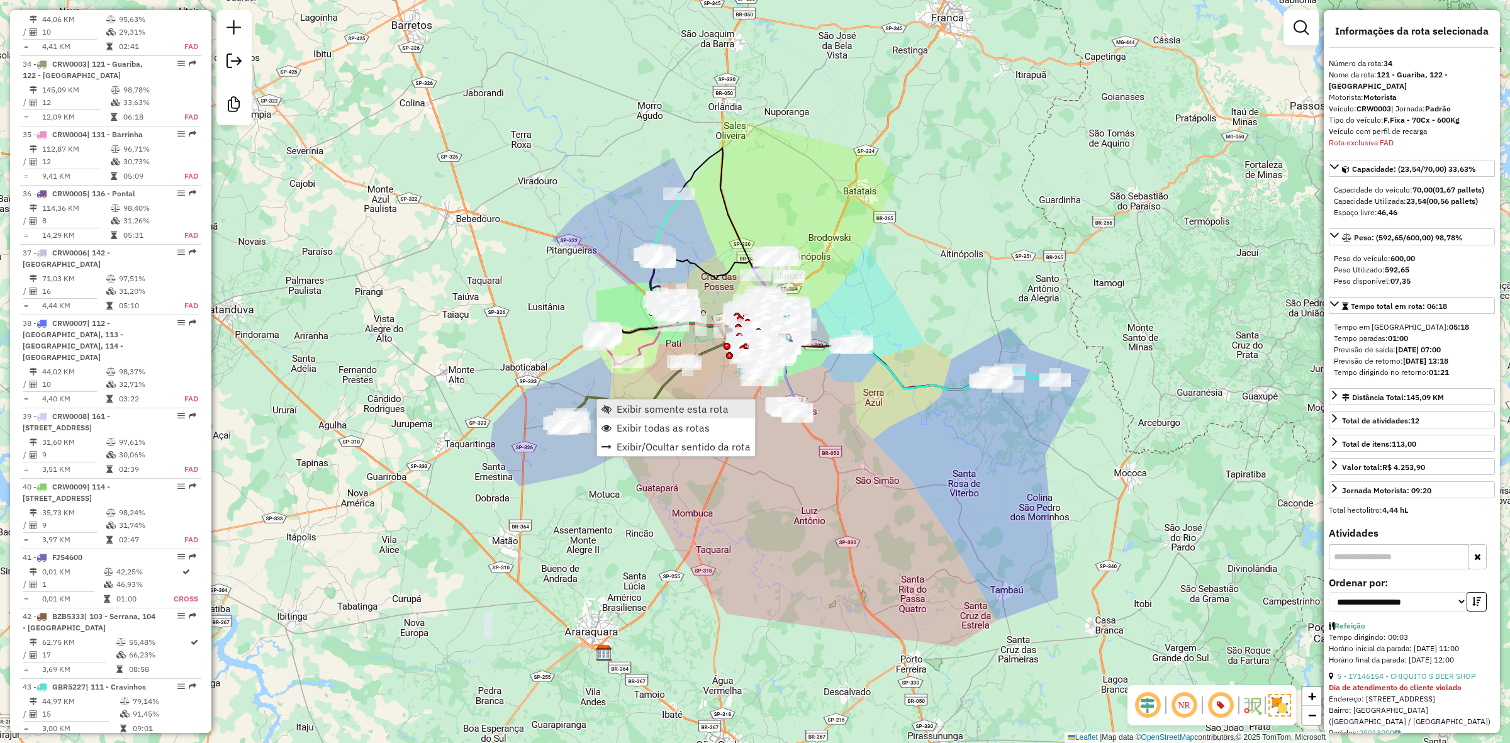
scroll to position [2888, 0]
click at [620, 406] on span "Exibir somente esta rota" at bounding box center [672, 409] width 112 height 10
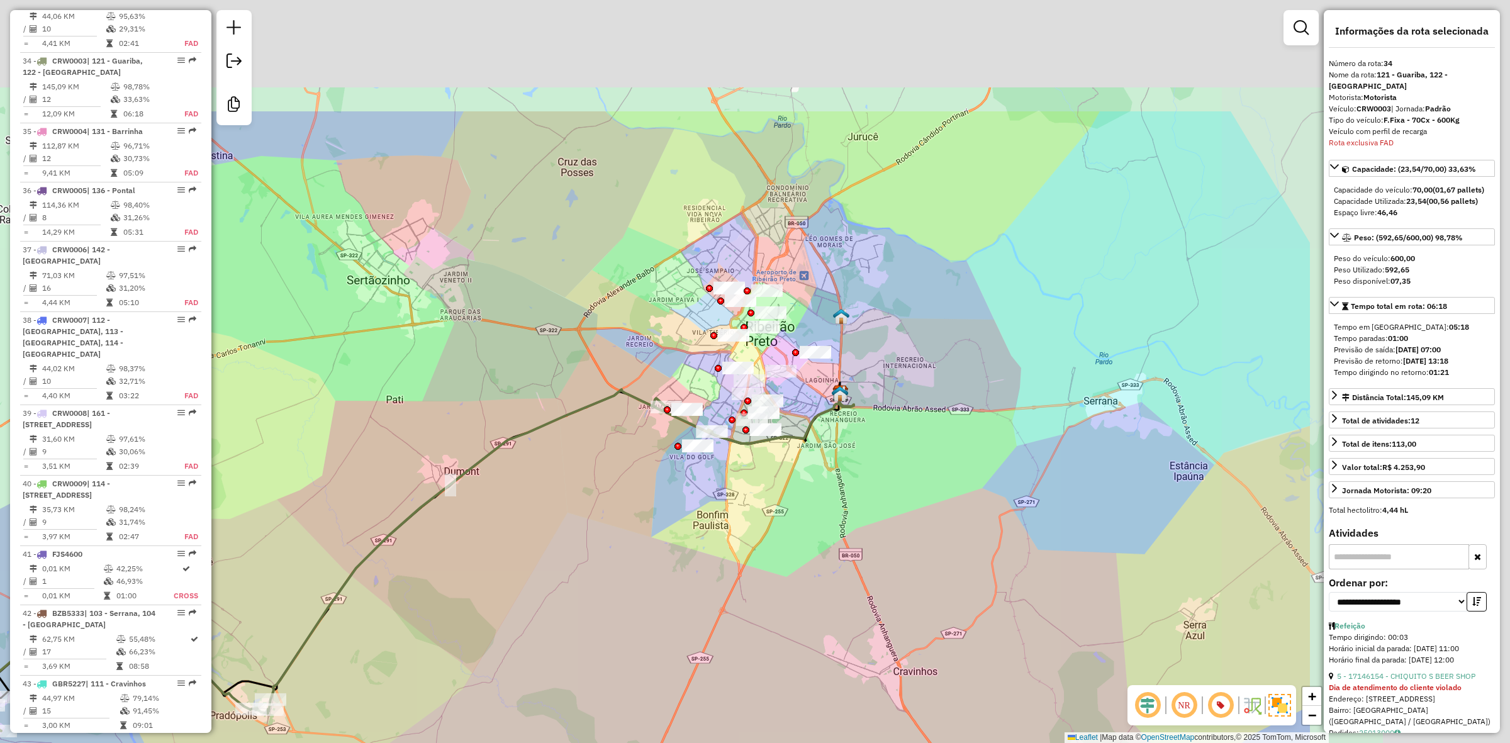
drag, startPoint x: 882, startPoint y: 328, endPoint x: 481, endPoint y: 533, distance: 450.1
click at [481, 533] on div "Janela de atendimento Grade de atendimento Capacidade Transportadoras Veículos …" at bounding box center [755, 371] width 1510 height 743
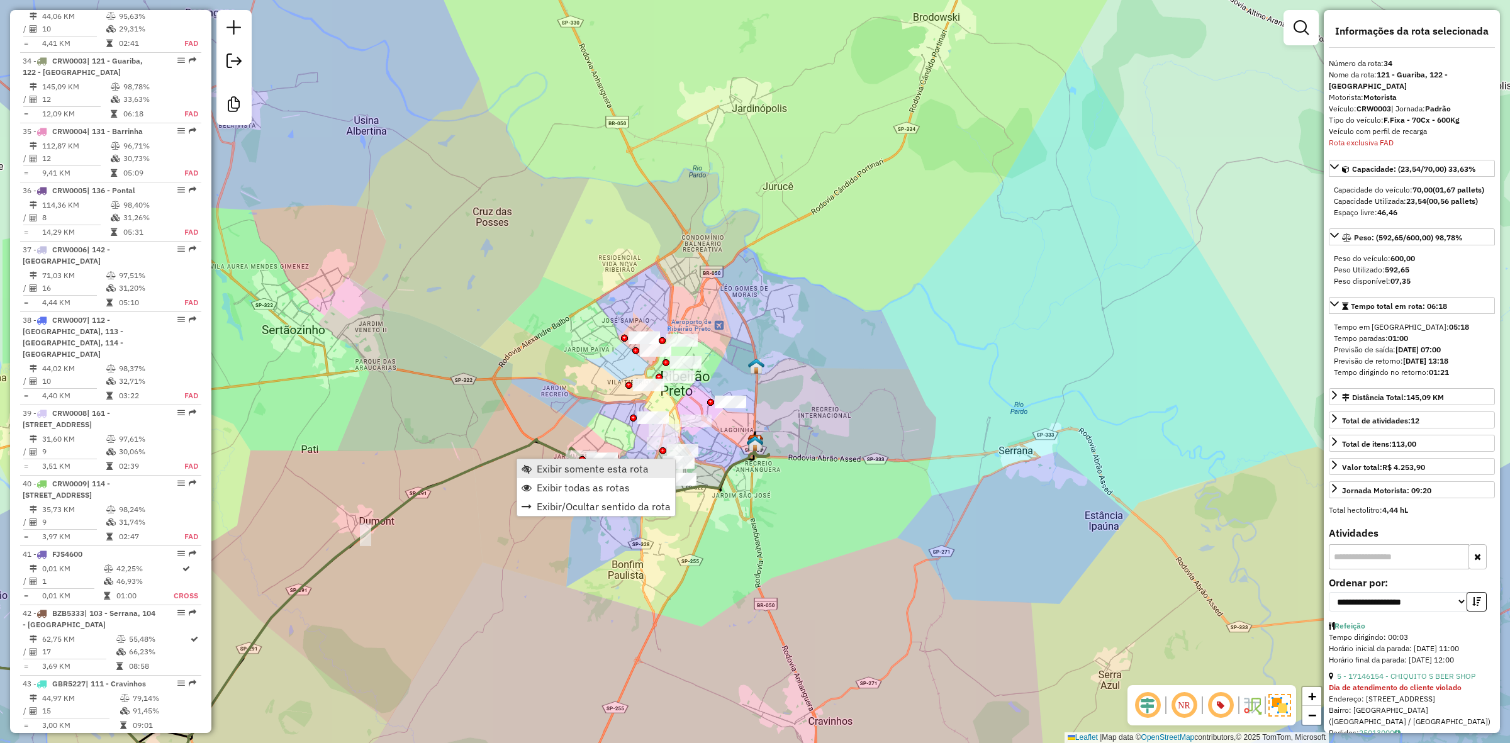
click at [530, 476] on link "Exibir somente esta rota" at bounding box center [596, 468] width 158 height 19
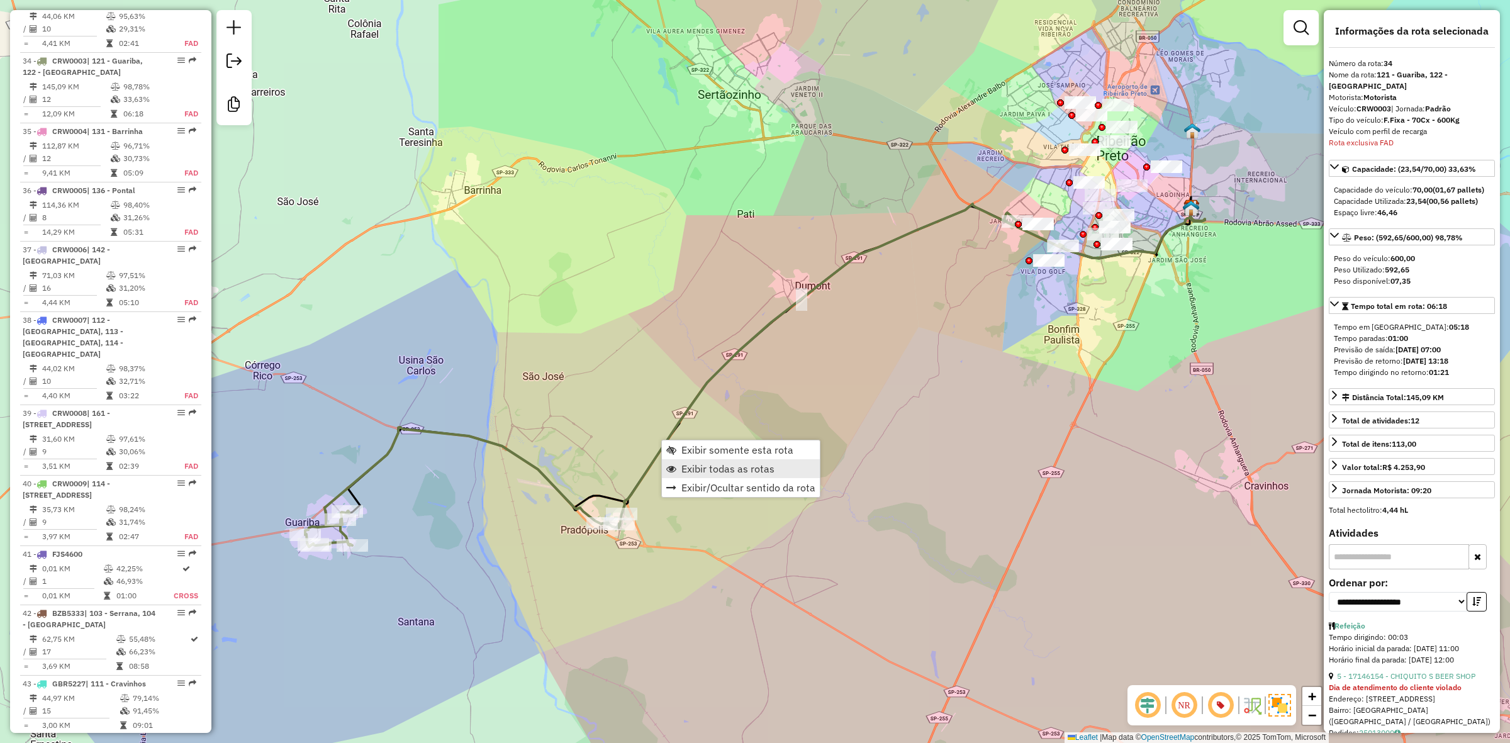
click at [694, 470] on span "Exibir todas as rotas" at bounding box center [727, 469] width 93 height 10
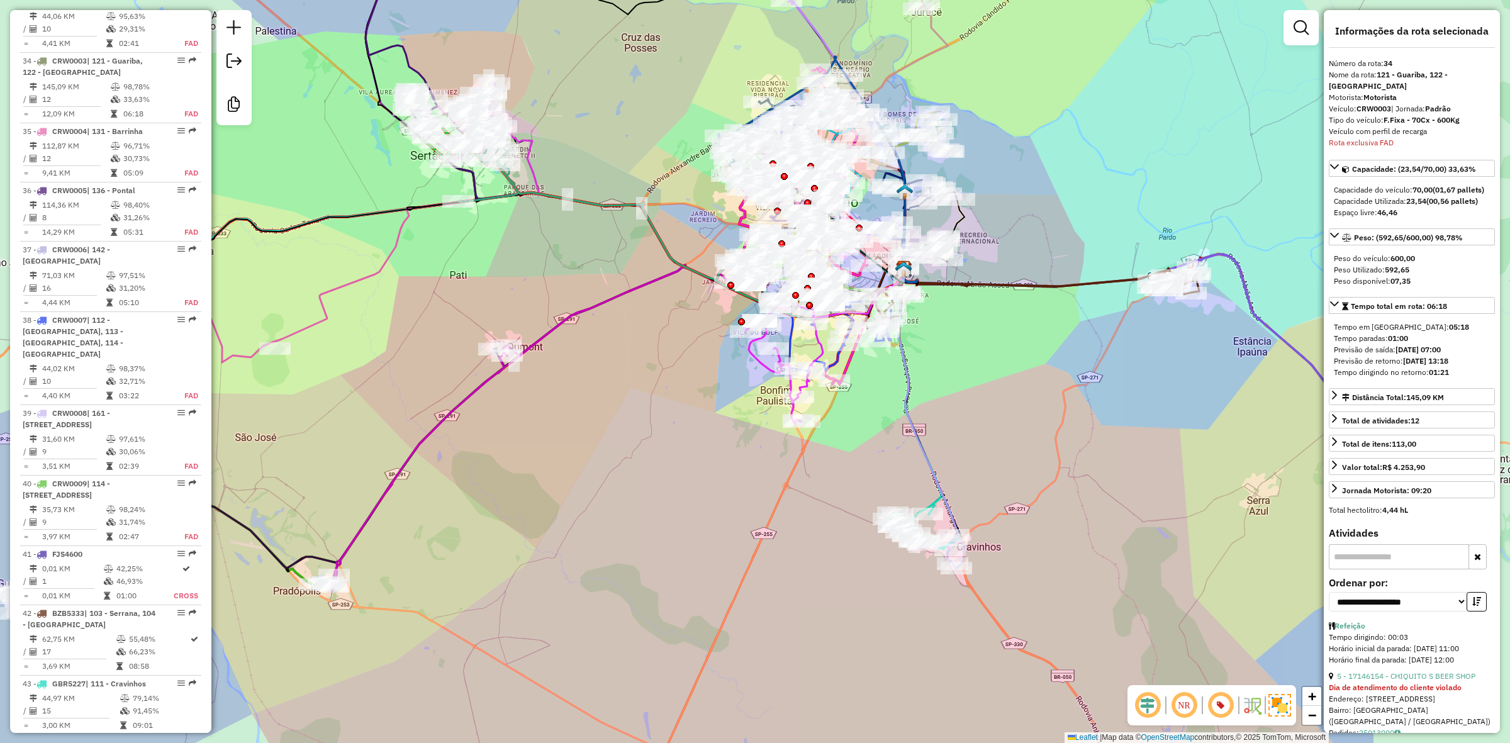
drag, startPoint x: 840, startPoint y: 275, endPoint x: 563, endPoint y: 330, distance: 282.9
click at [563, 330] on icon at bounding box center [546, 429] width 439 height 324
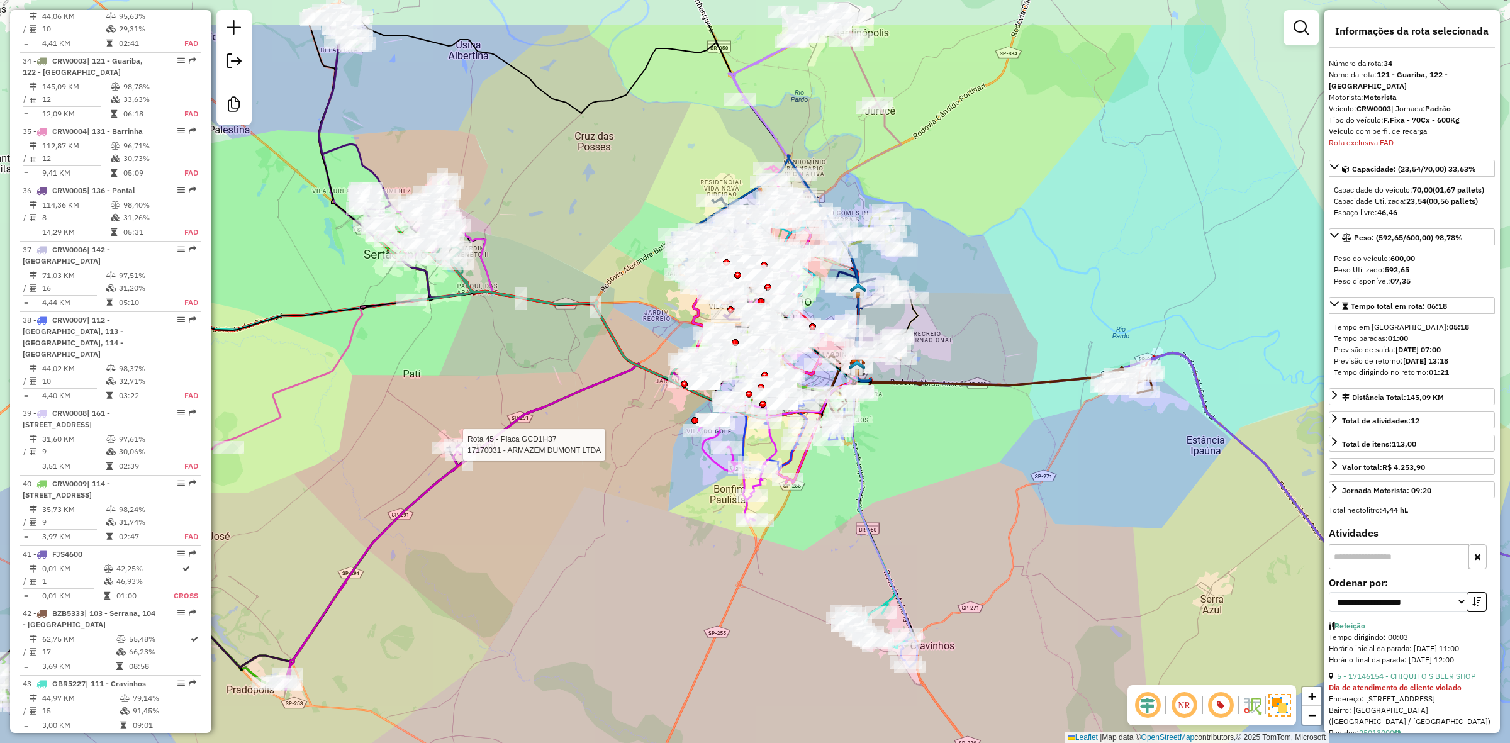
drag, startPoint x: 925, startPoint y: 121, endPoint x: 912, endPoint y: 142, distance: 25.1
click at [912, 142] on div "Rota 45 - Placa GCD1H37 17170031 - ARMAZEM DUMONT LTDA Janela de atendimento Gr…" at bounding box center [755, 371] width 1510 height 743
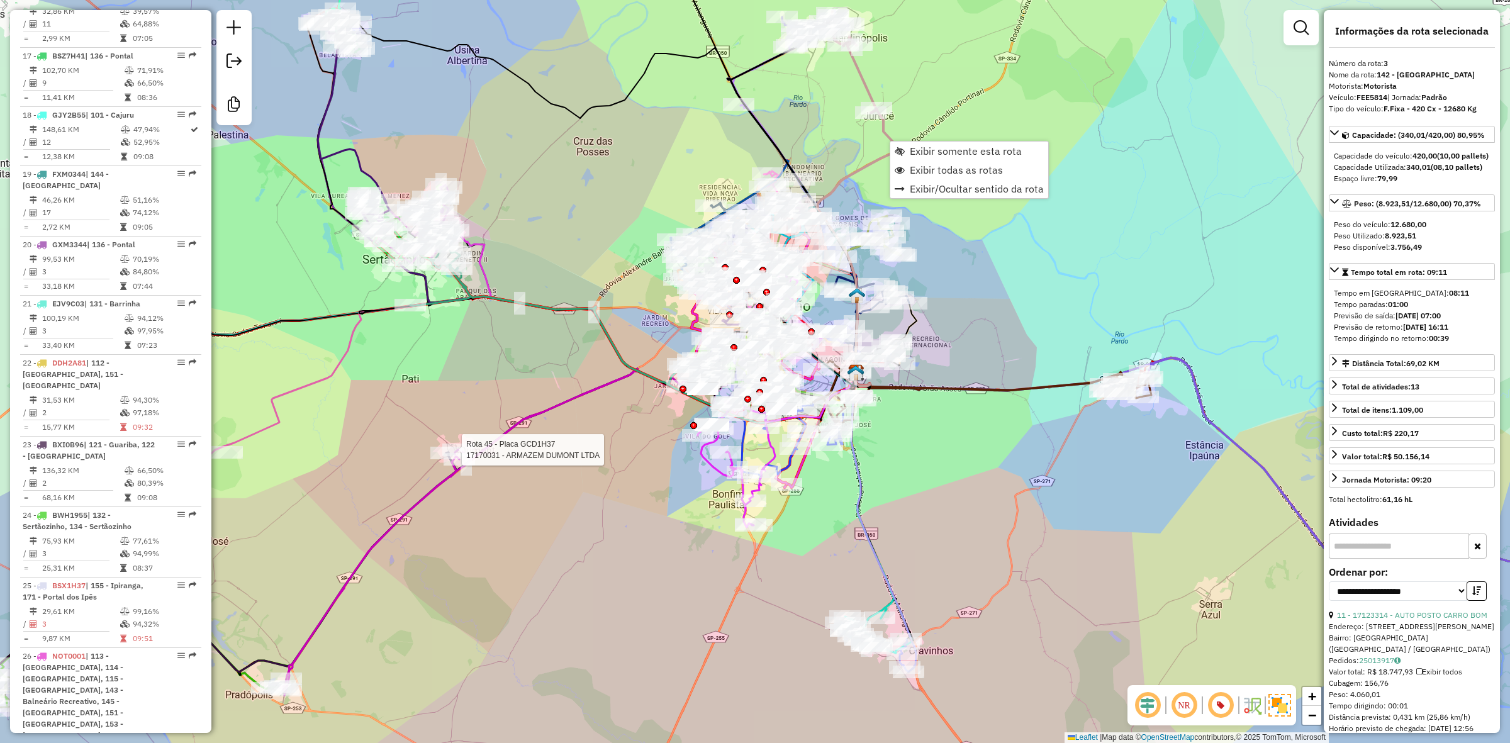
scroll to position [656, 0]
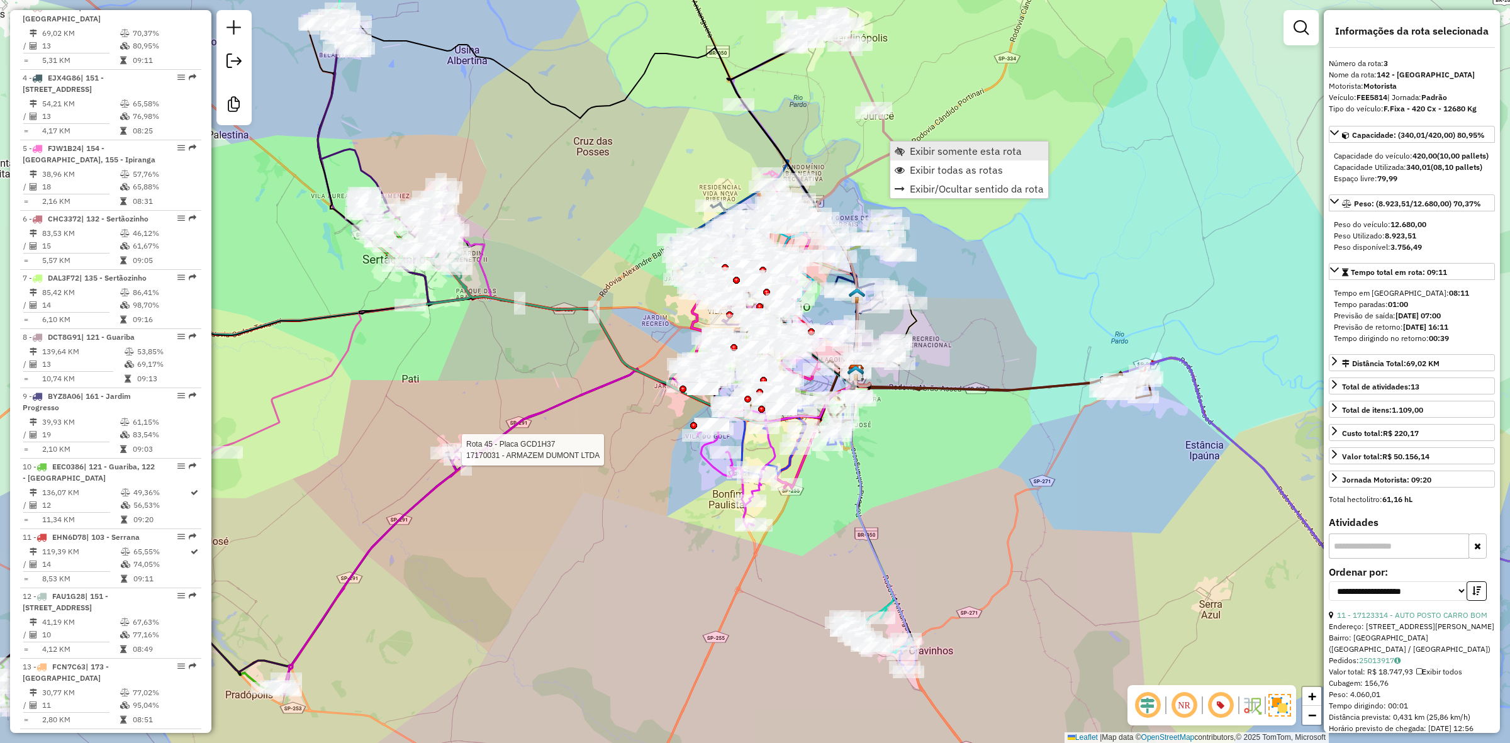
click at [928, 152] on span "Exibir somente esta rota" at bounding box center [966, 151] width 112 height 10
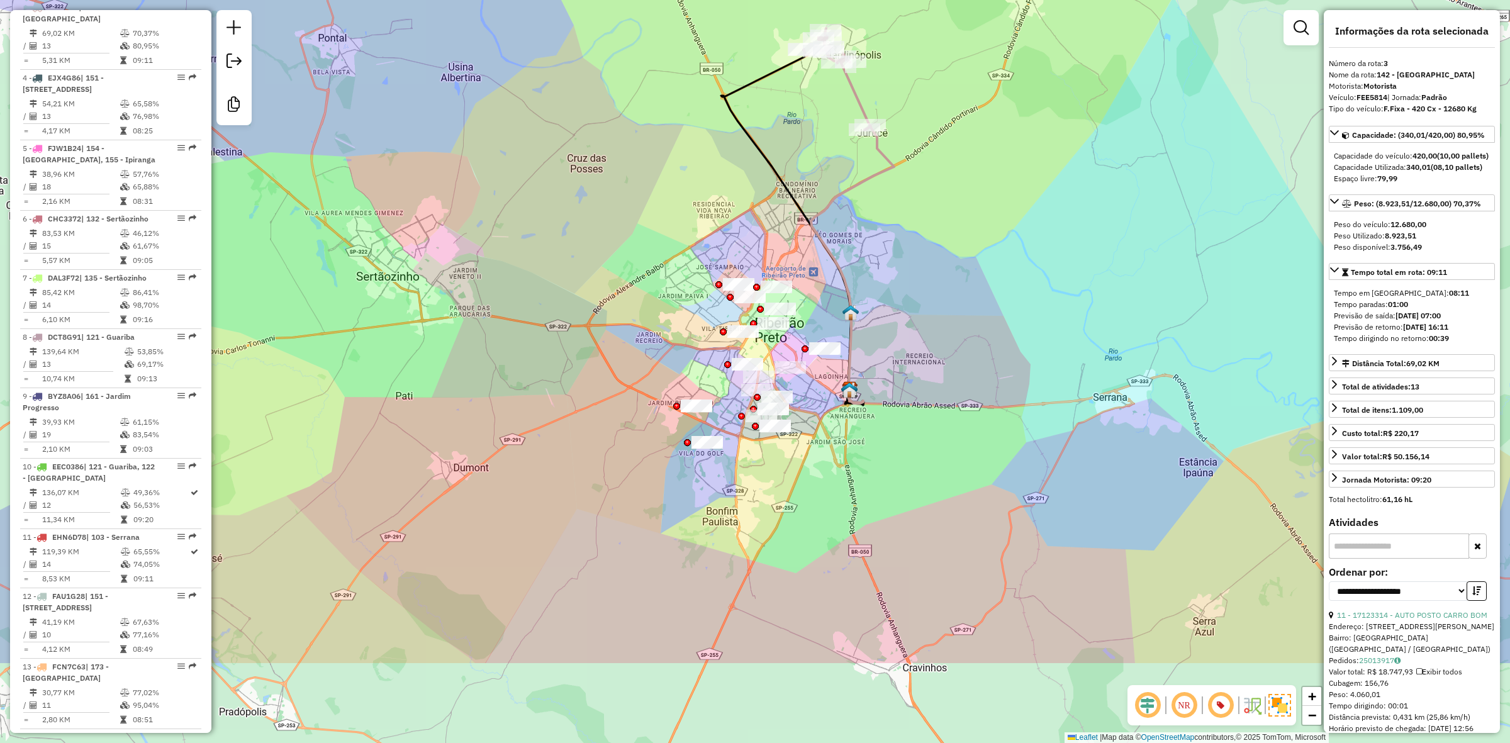
drag, startPoint x: 826, startPoint y: 442, endPoint x: 878, endPoint y: 258, distance: 190.9
click at [878, 258] on div "Janela de atendimento Grade de atendimento Capacidade Transportadoras Veículos …" at bounding box center [755, 371] width 1510 height 743
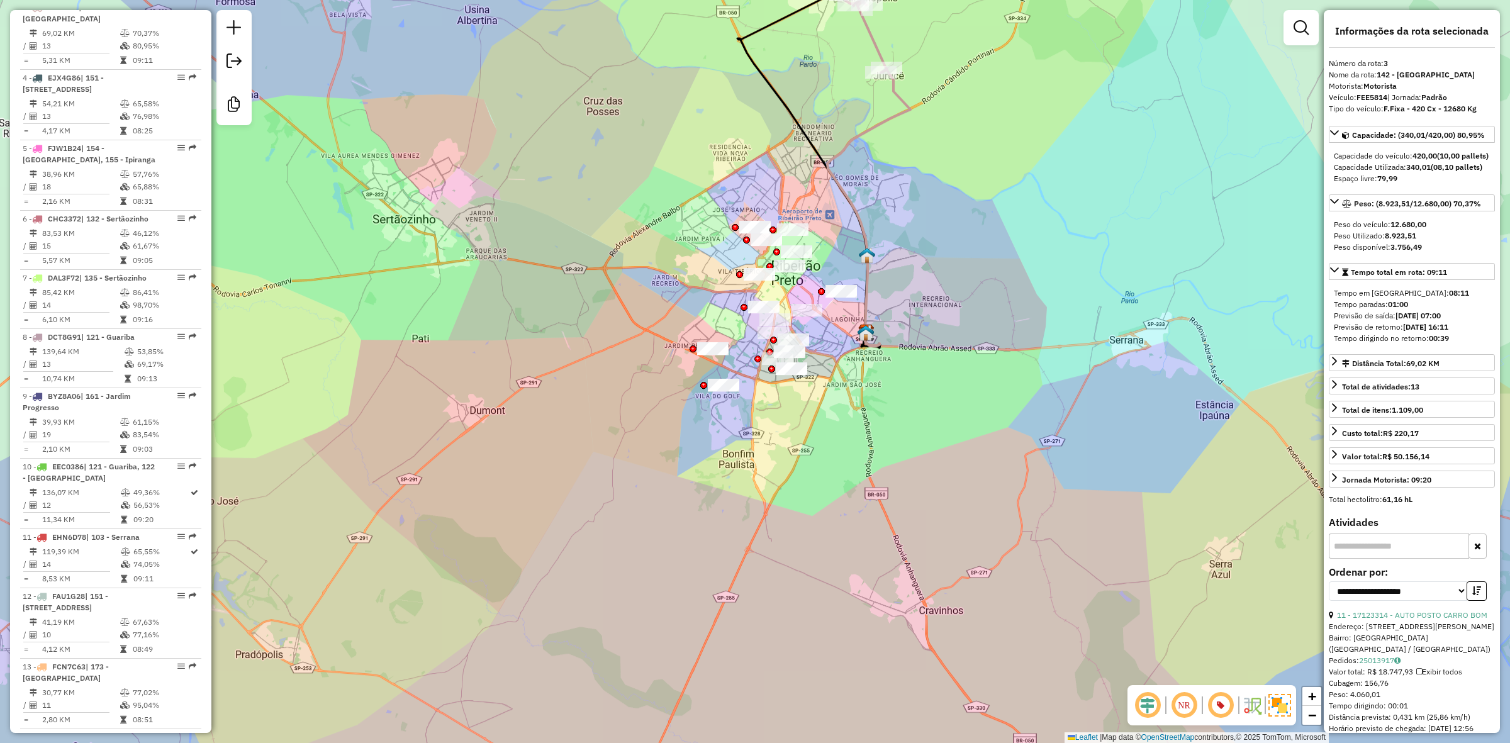
drag, startPoint x: 829, startPoint y: 271, endPoint x: 845, endPoint y: 237, distance: 37.4
click at [845, 237] on div "Janela de atendimento Grade de atendimento Capacidade Transportadoras Veículos …" at bounding box center [755, 371] width 1510 height 743
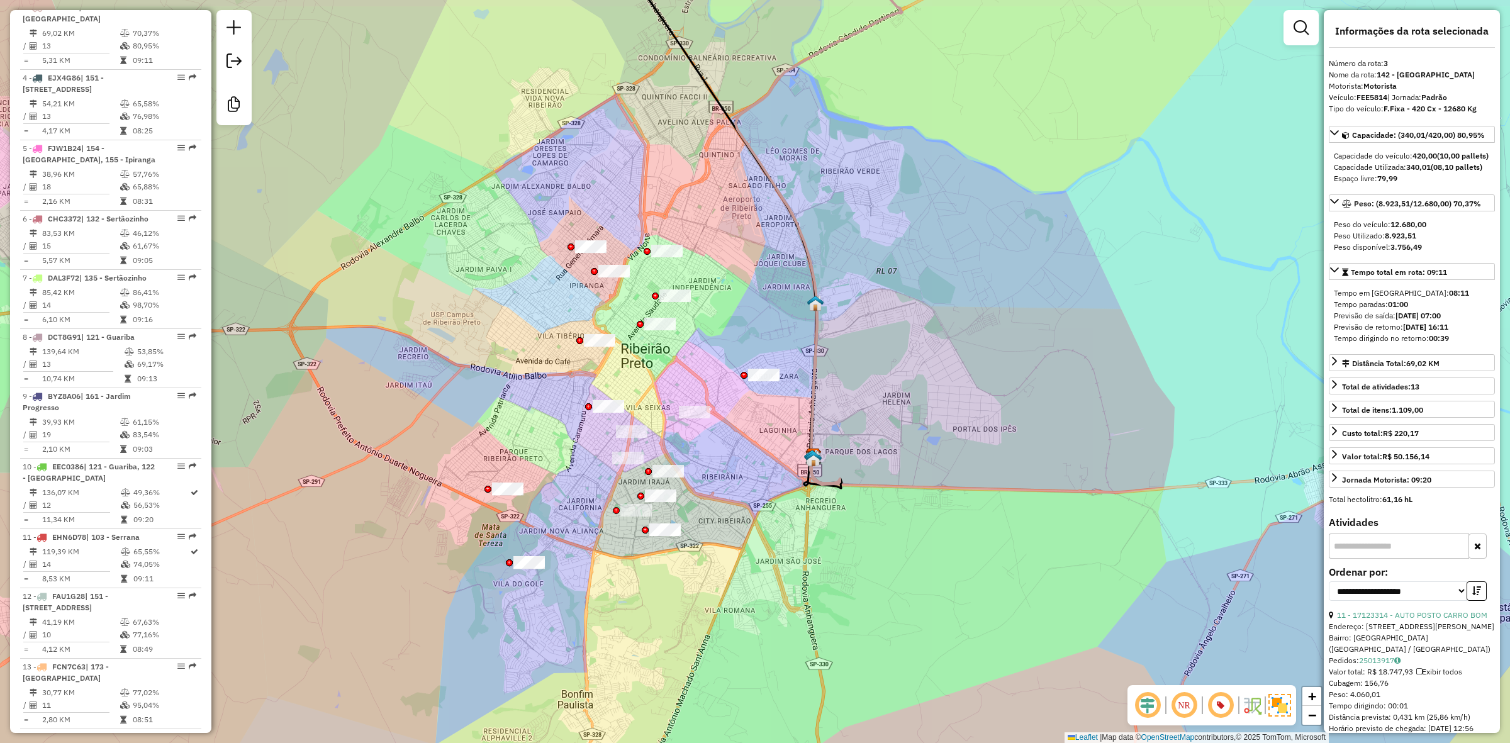
drag, startPoint x: 838, startPoint y: 120, endPoint x: 764, endPoint y: 186, distance: 99.4
click at [764, 186] on icon at bounding box center [739, 234] width 206 height 507
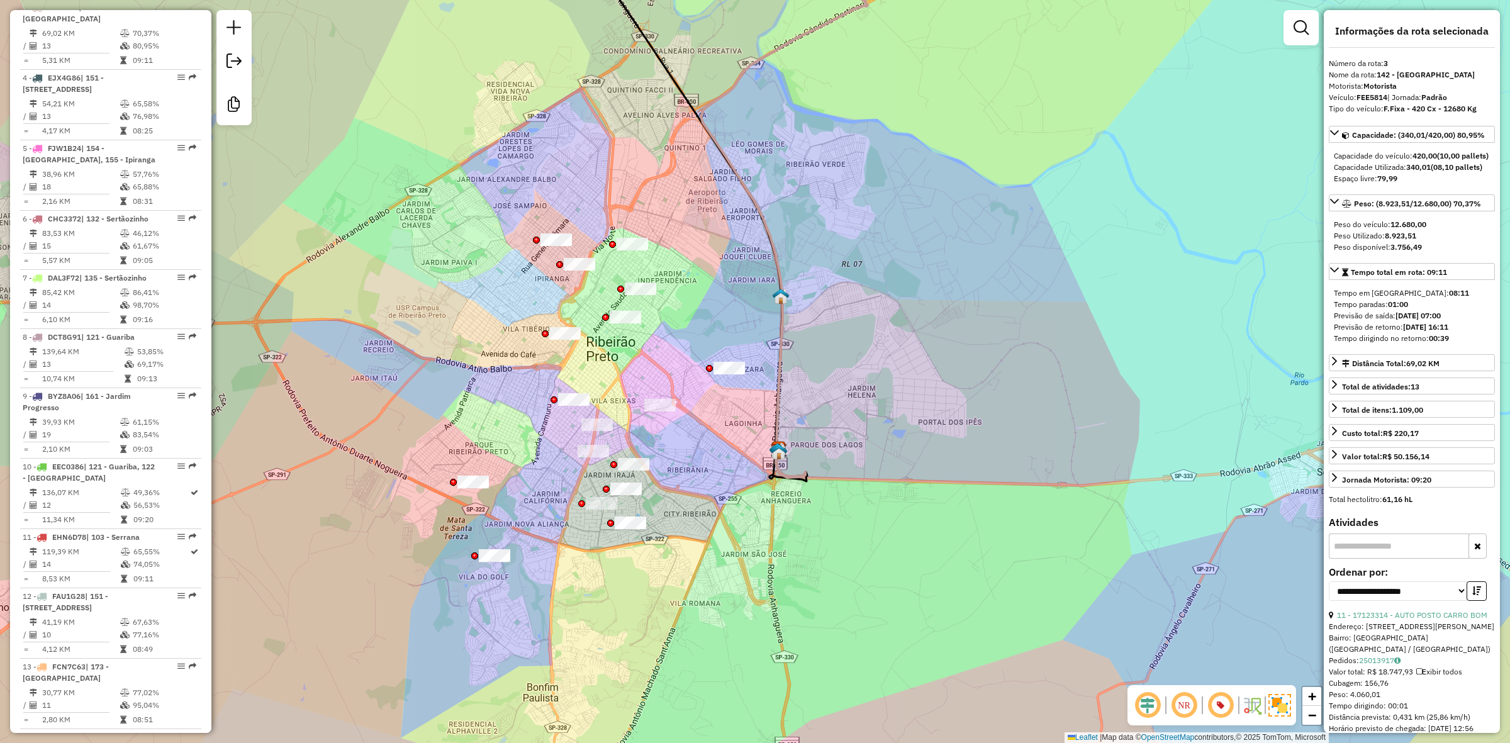
drag, startPoint x: 755, startPoint y: 192, endPoint x: 723, endPoint y: 187, distance: 32.5
click at [723, 187] on div "Janela de atendimento Grade de atendimento Capacidade Transportadoras Veículos …" at bounding box center [755, 371] width 1510 height 743
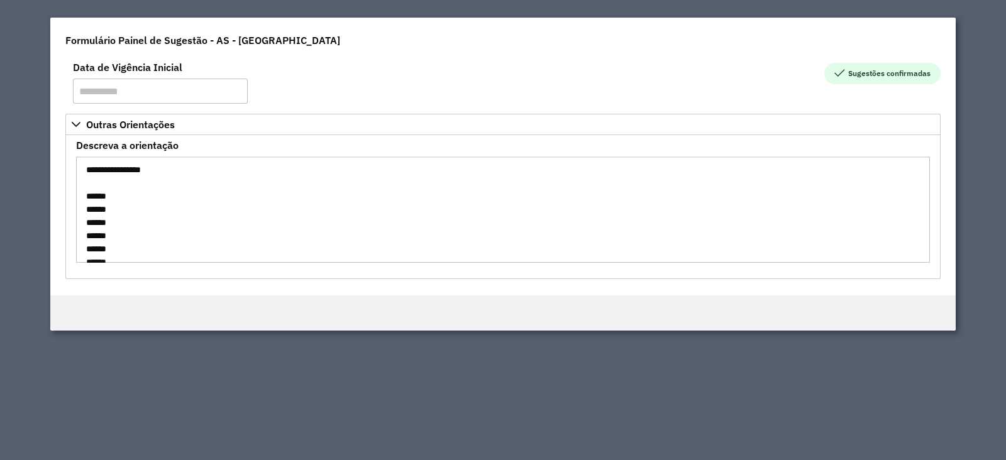
scroll to position [157, 0]
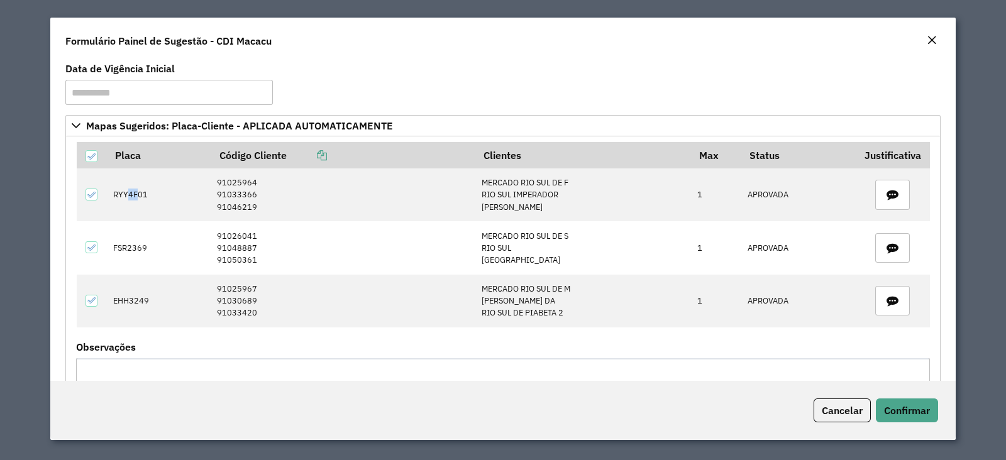
scroll to position [37, 0]
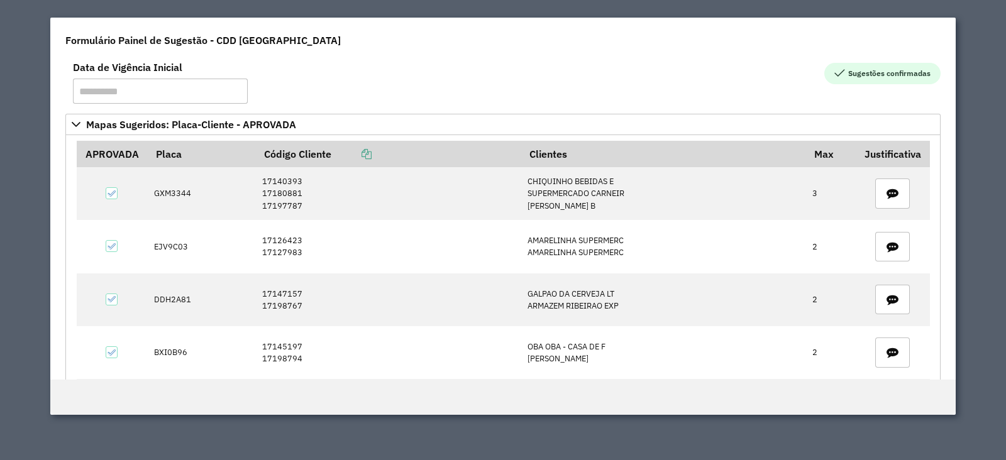
scroll to position [440, 0]
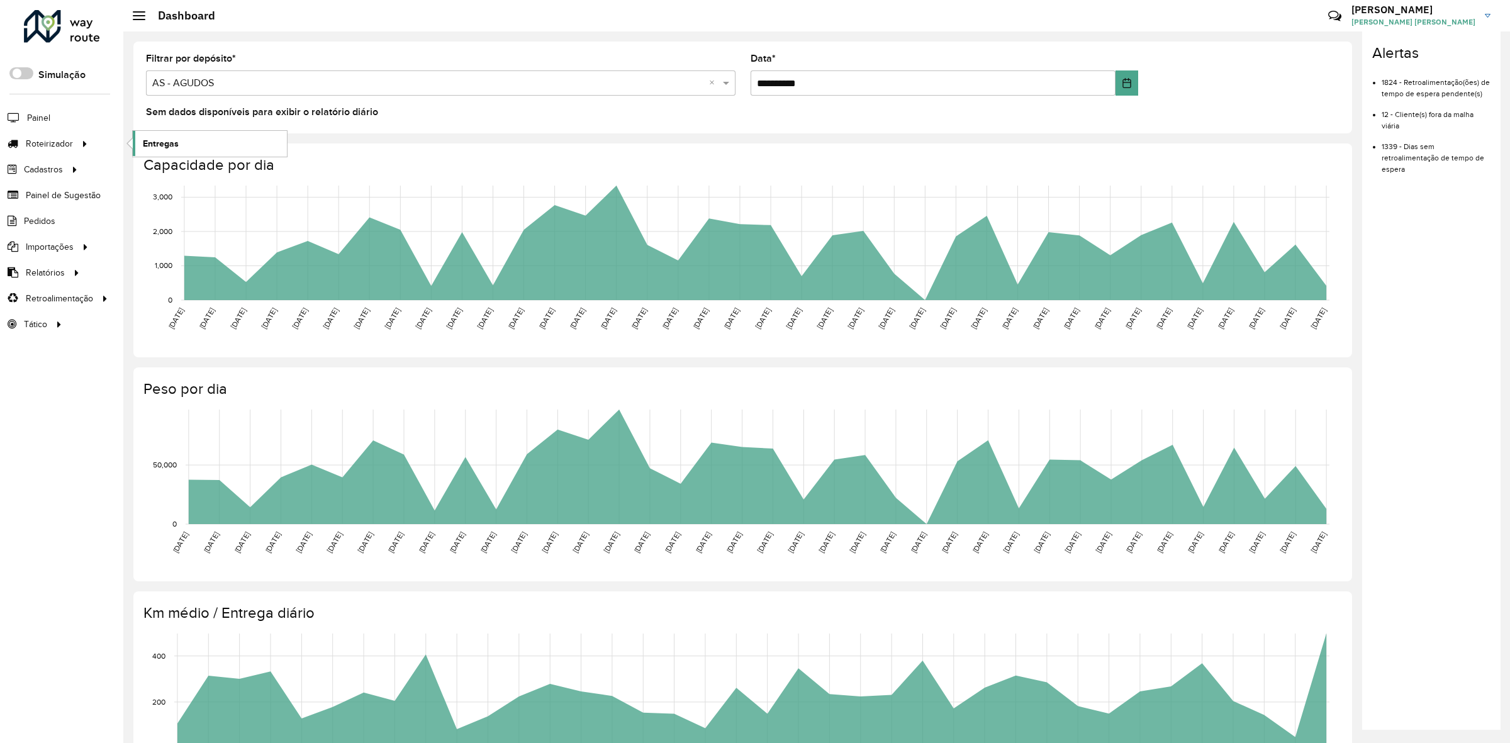
click at [177, 135] on link "Entregas" at bounding box center [210, 143] width 154 height 25
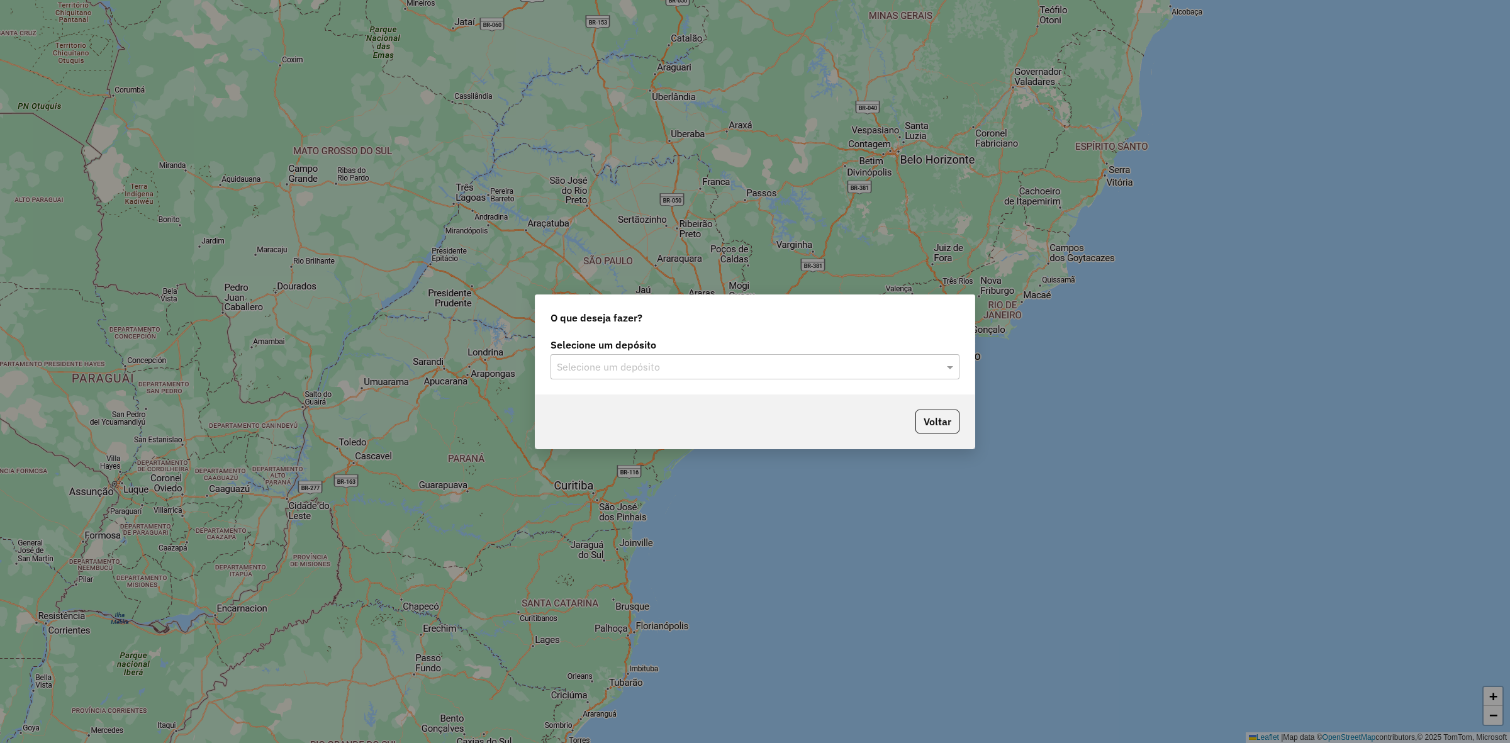
click at [609, 371] on input "text" at bounding box center [742, 367] width 371 height 15
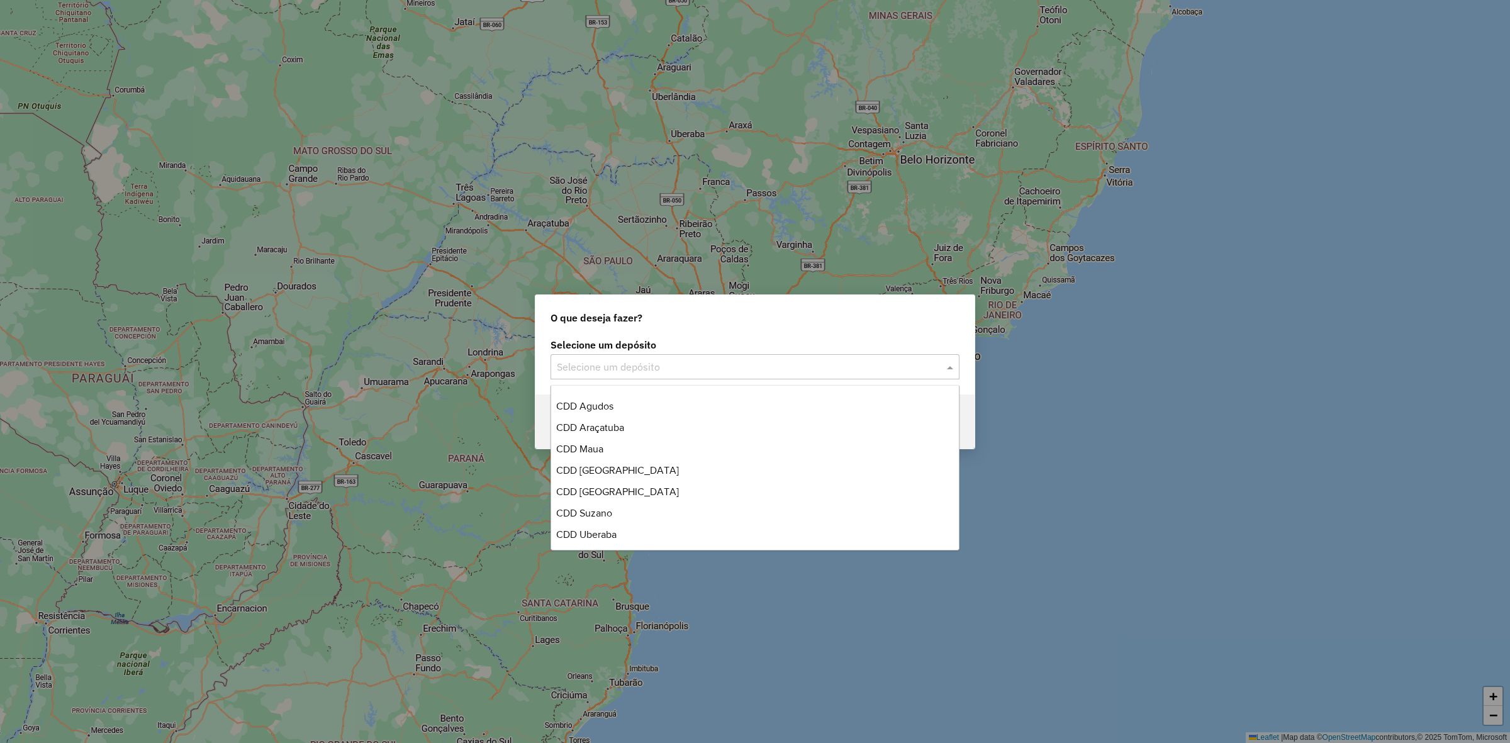
scroll to position [148, 0]
click at [624, 406] on span "CDD [GEOGRAPHIC_DATA]" at bounding box center [617, 403] width 123 height 11
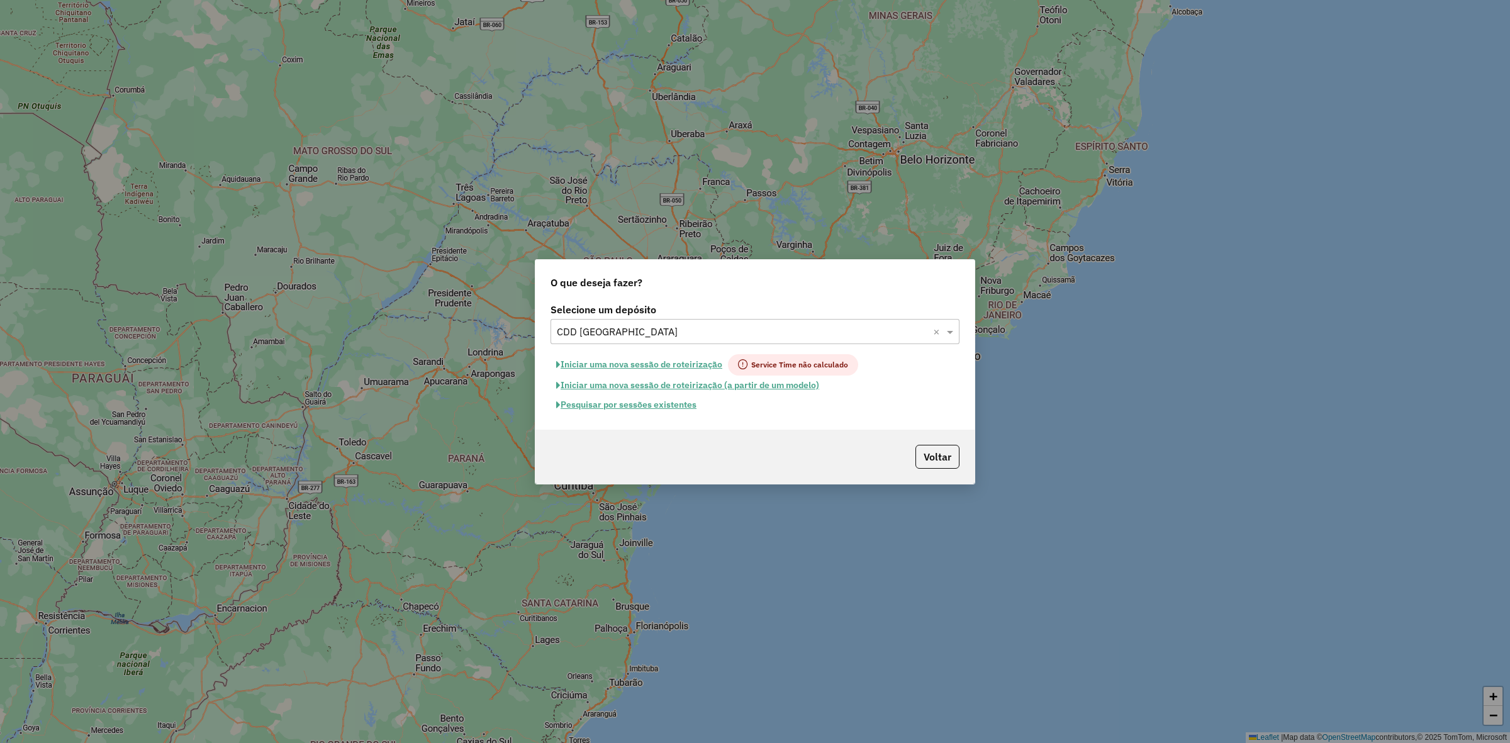
click at [661, 362] on button "Iniciar uma nova sessão de roteirização" at bounding box center [638, 364] width 177 height 21
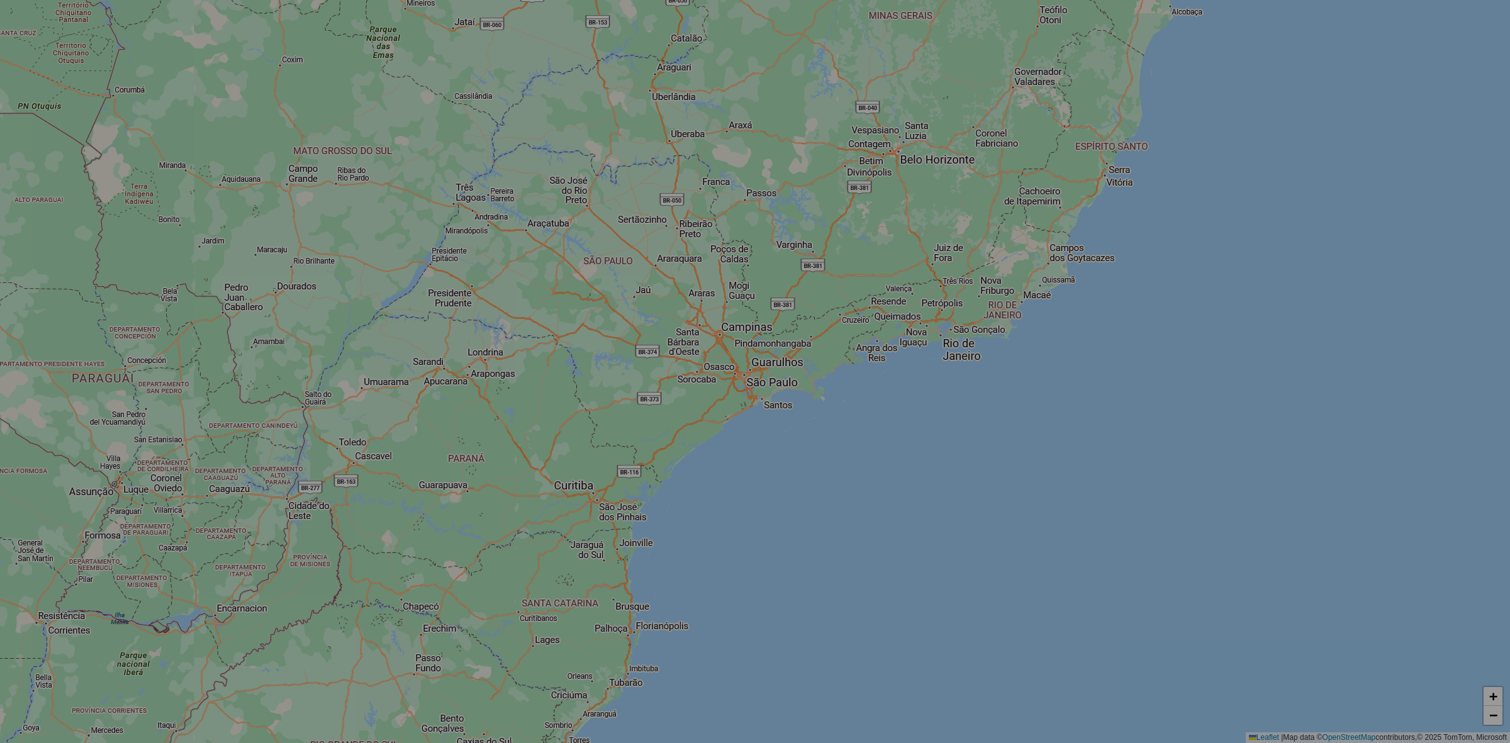
select select "*"
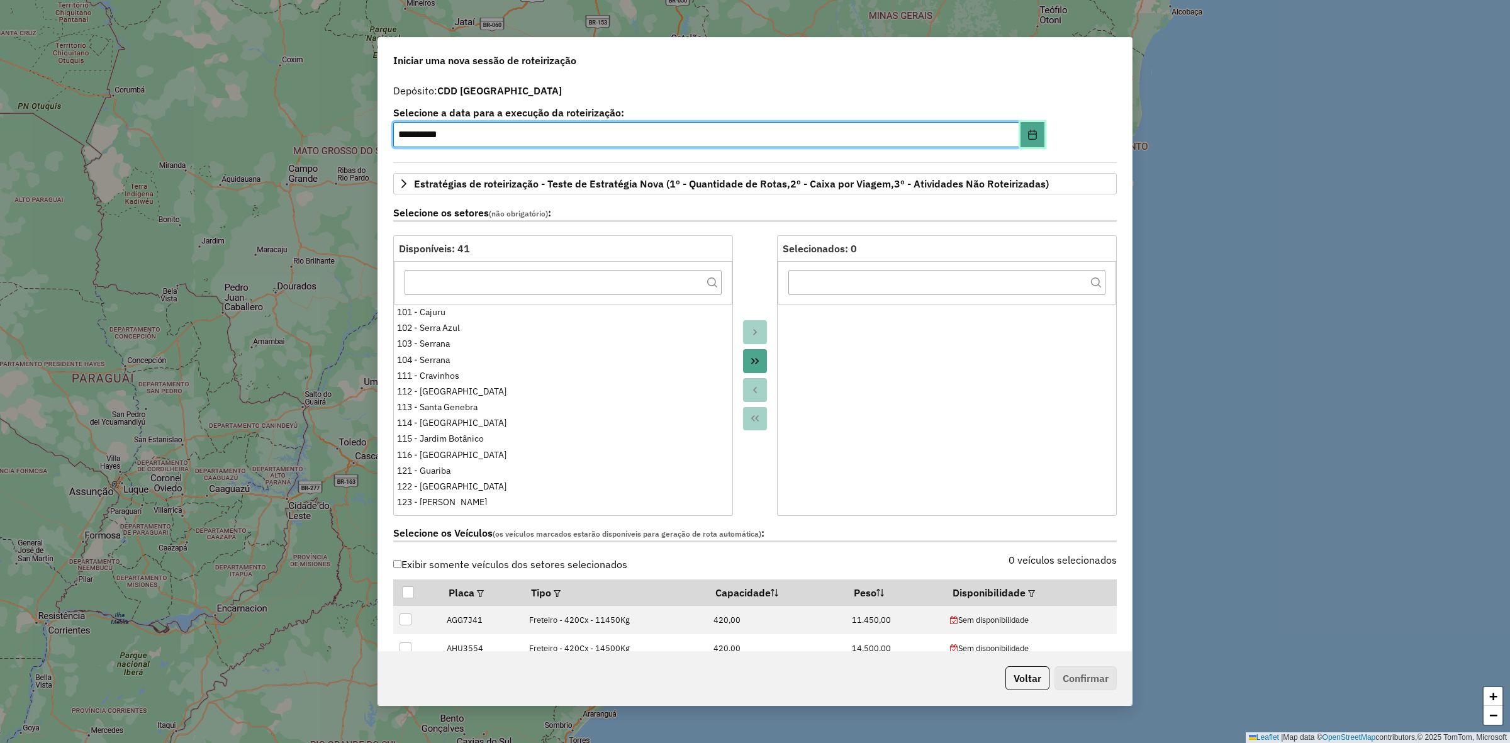
click at [1032, 123] on button "Choose Date" at bounding box center [1032, 134] width 24 height 25
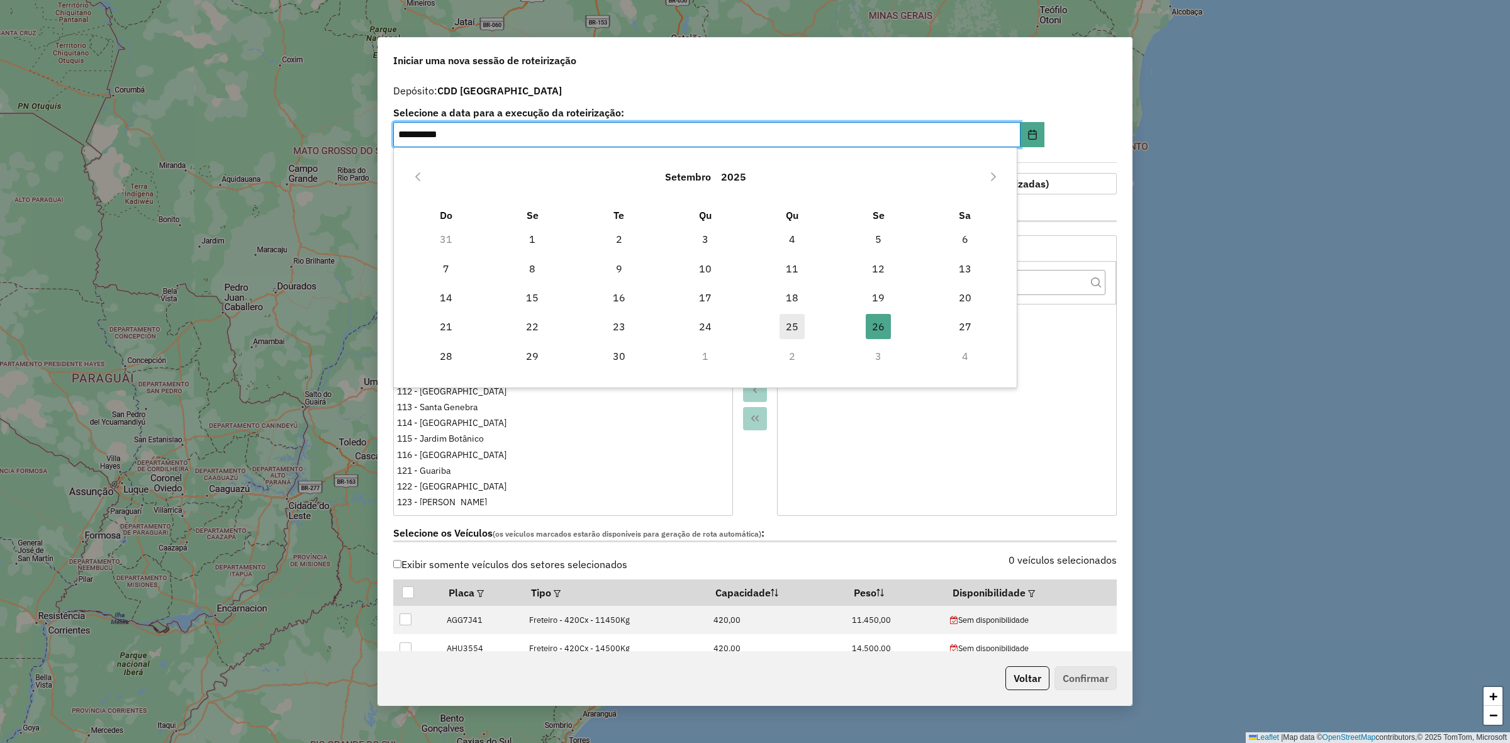
click at [791, 323] on span "25" at bounding box center [791, 326] width 25 height 25
type input "**********"
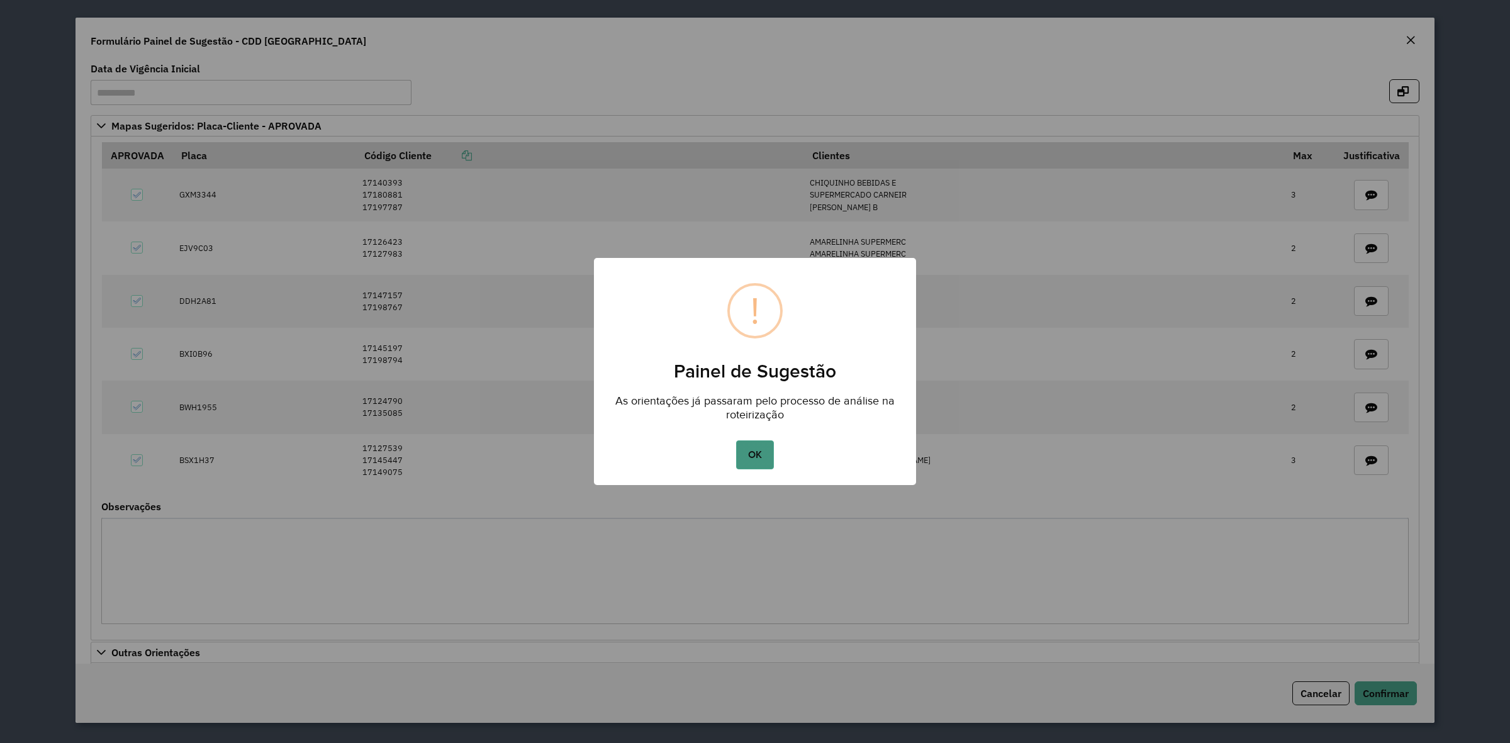
click at [756, 440] on button "OK" at bounding box center [754, 454] width 37 height 29
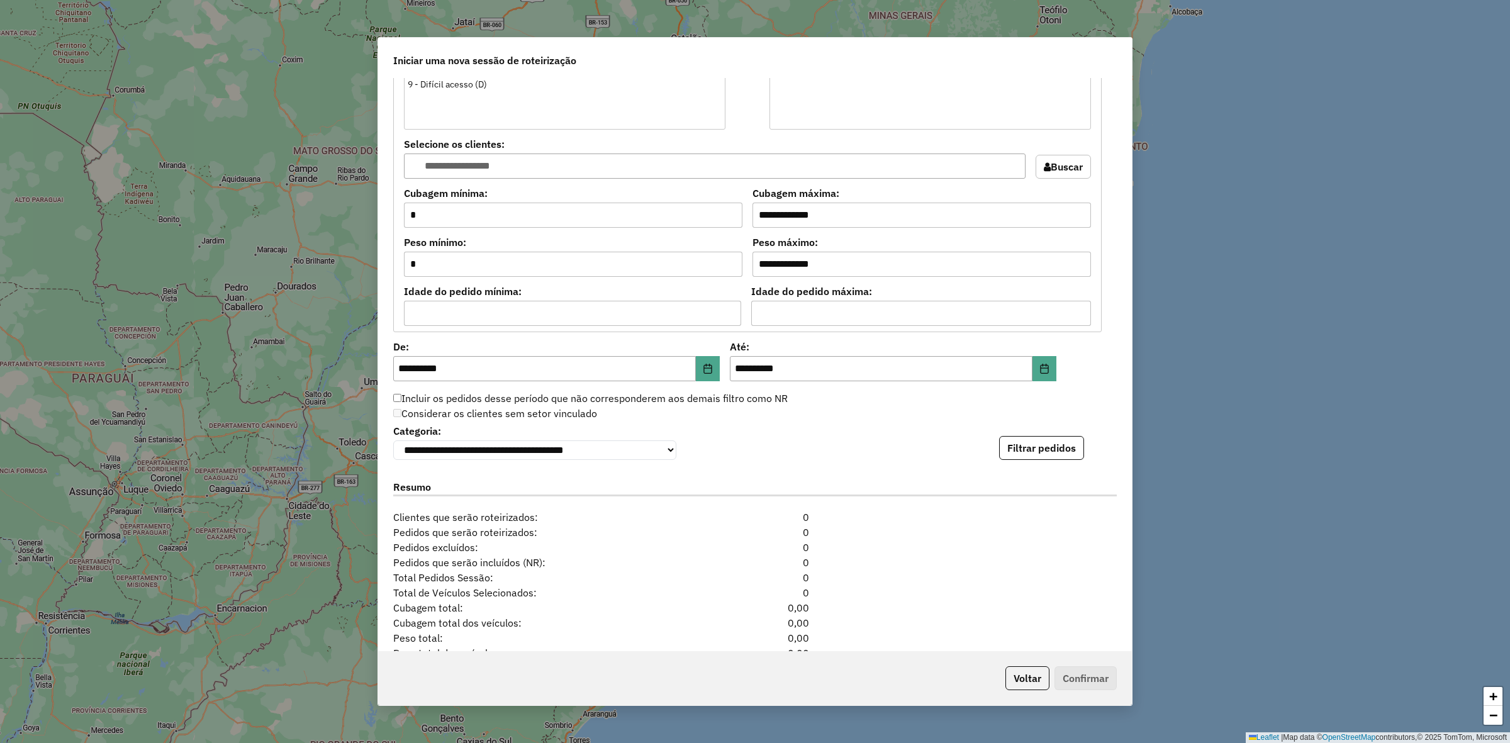
scroll to position [1129, 0]
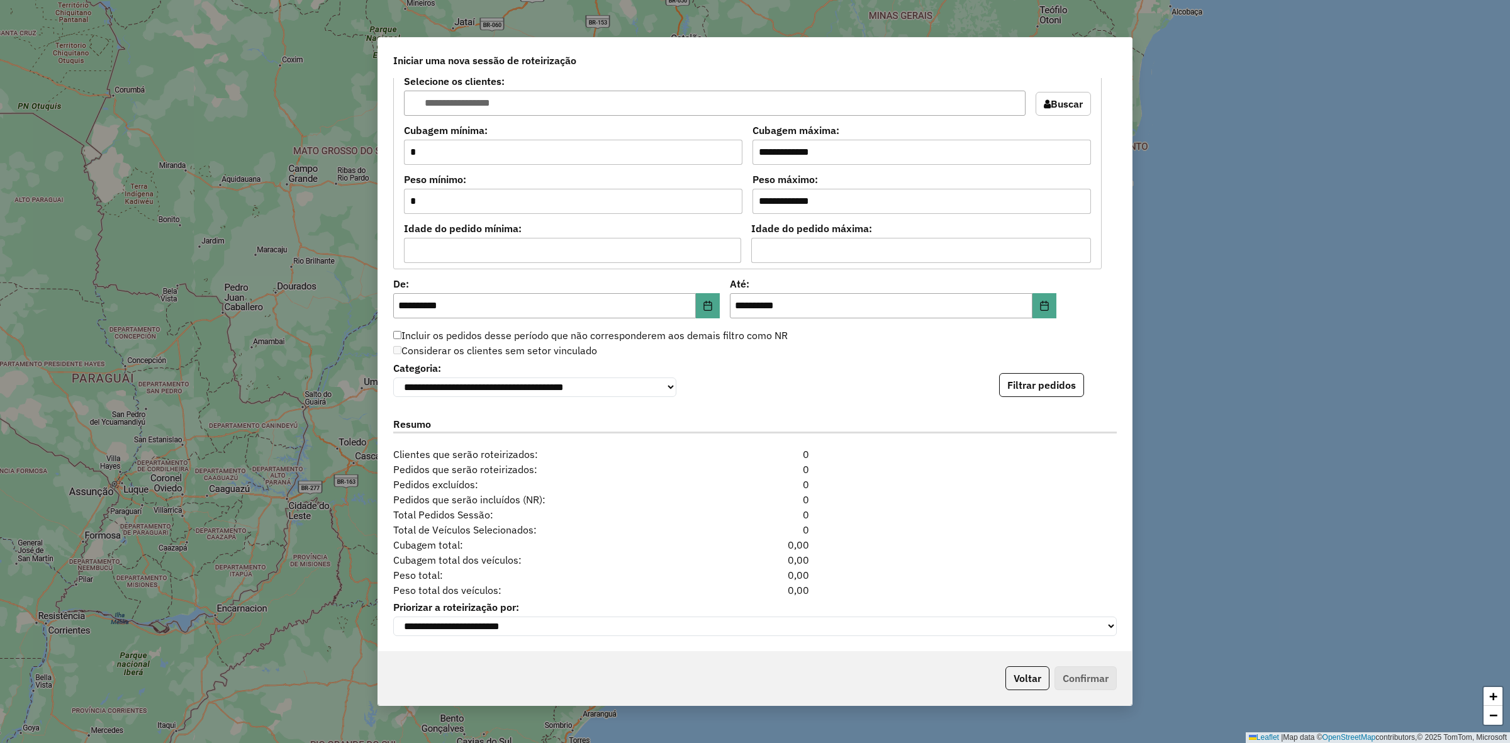
click at [1049, 394] on div "**********" at bounding box center [755, 364] width 754 height 573
click at [1049, 386] on button "Filtrar pedidos" at bounding box center [1041, 385] width 85 height 24
click at [712, 293] on button "Choose Date" at bounding box center [708, 305] width 24 height 25
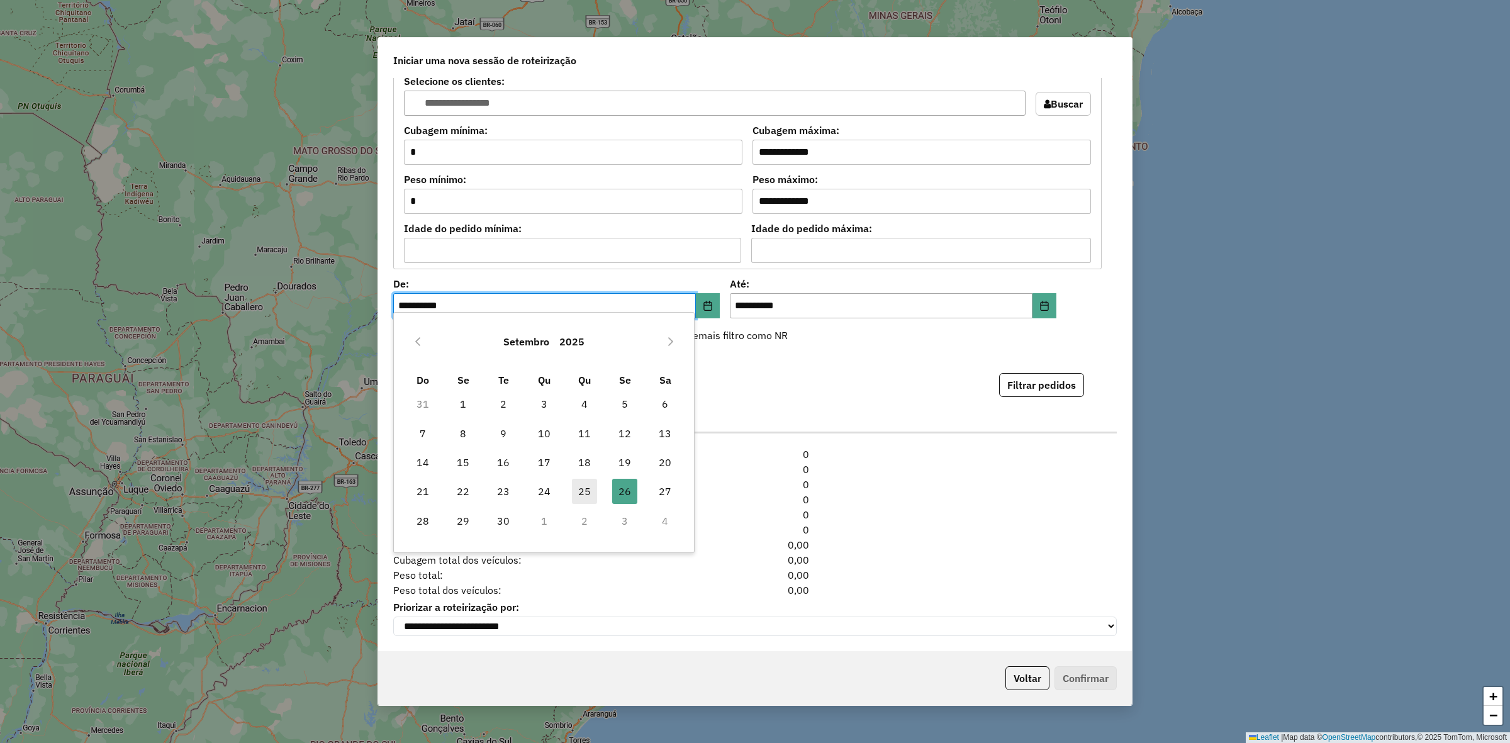
click at [588, 489] on span "25" at bounding box center [584, 491] width 25 height 25
type input "**********"
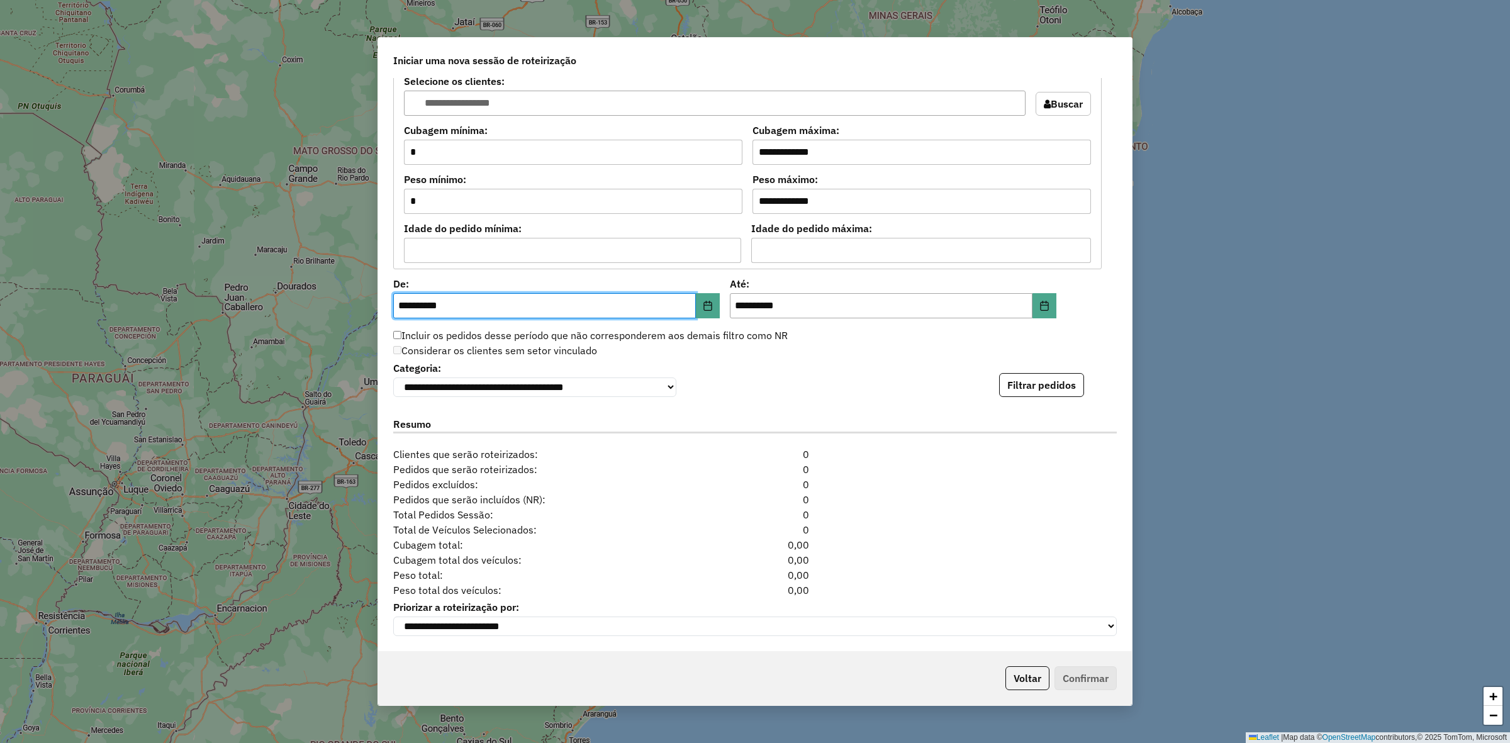
drag, startPoint x: 1074, startPoint y: 298, endPoint x: 1045, endPoint y: 294, distance: 29.2
click at [1067, 298] on div "**********" at bounding box center [755, 364] width 754 height 573
click at [1045, 301] on icon "Choose Date" at bounding box center [1044, 306] width 10 height 10
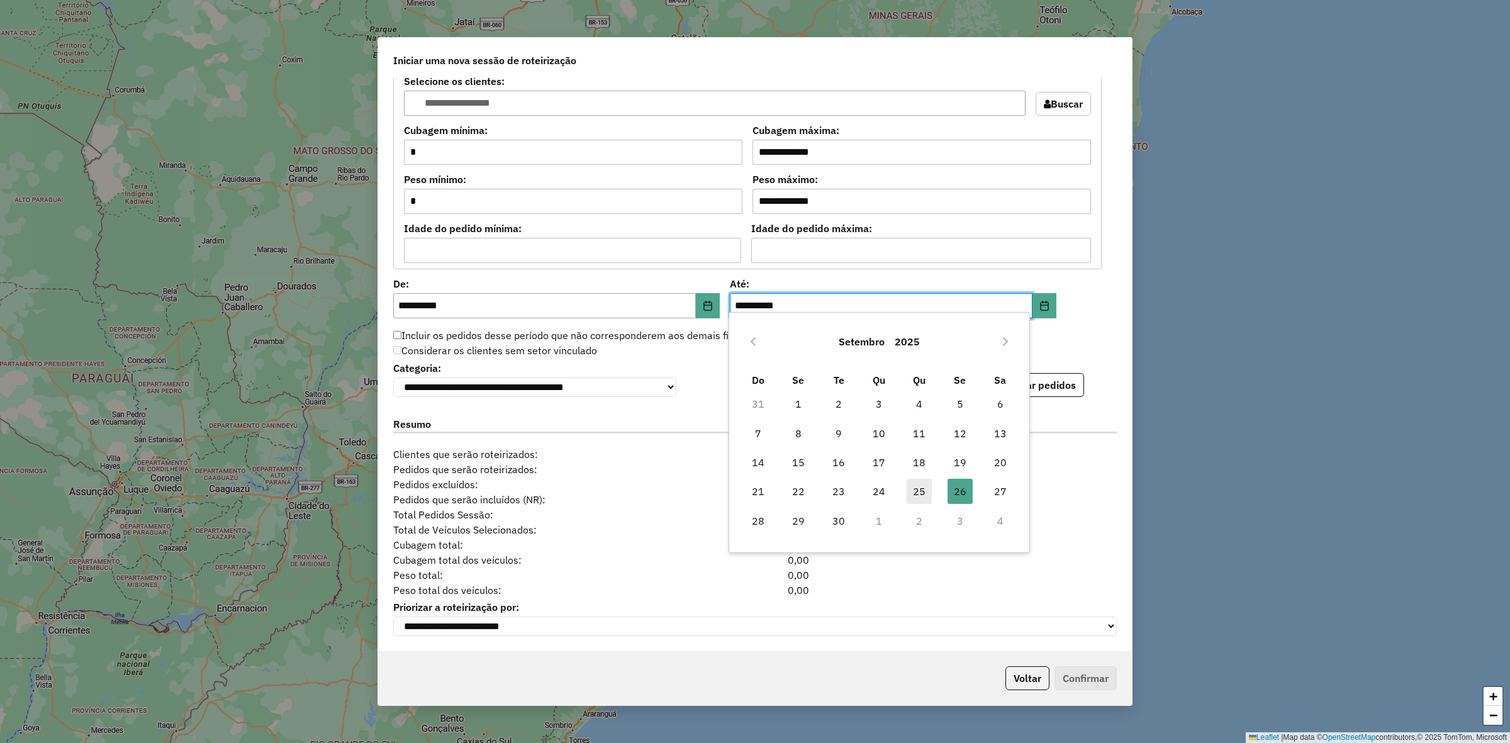
click at [919, 498] on span "25" at bounding box center [918, 491] width 25 height 25
type input "**********"
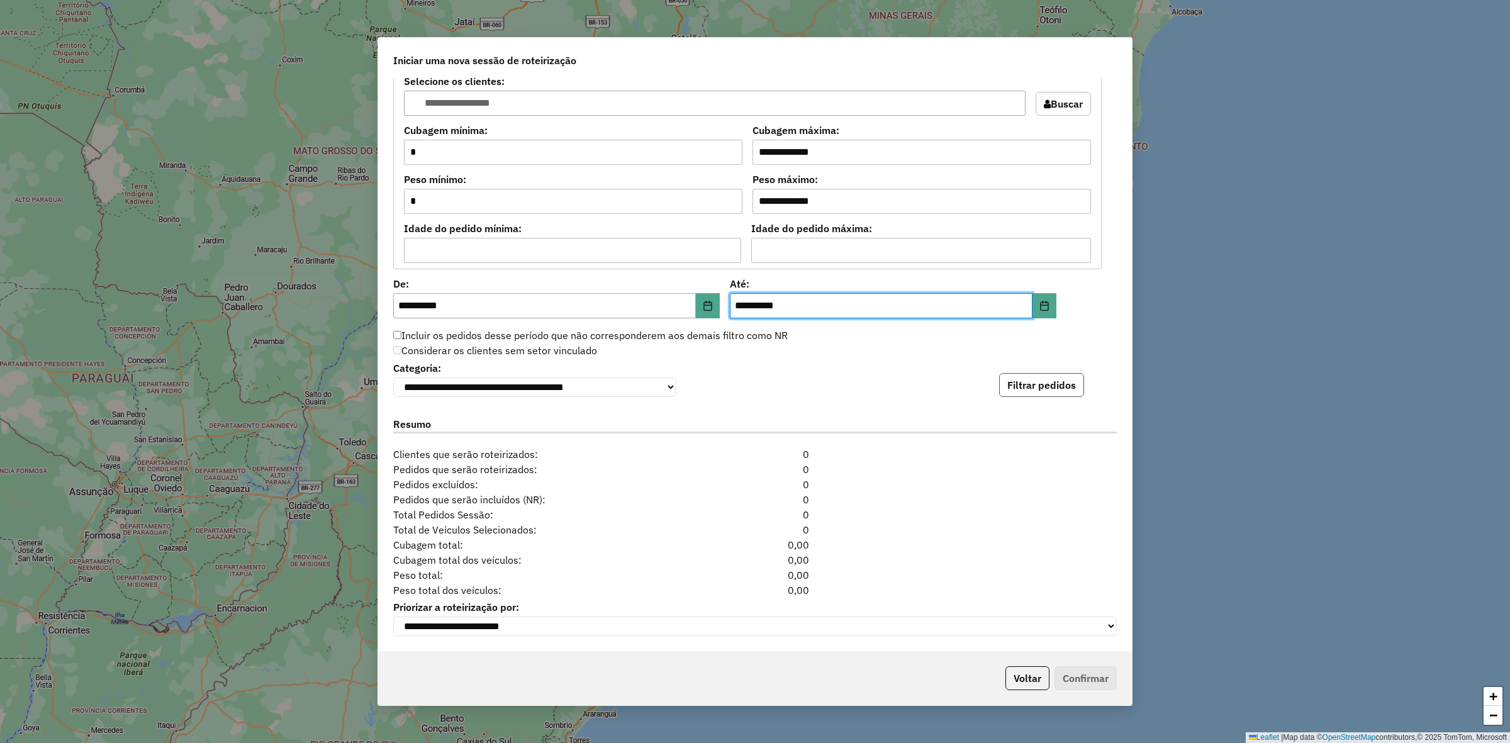
click at [1030, 386] on button "Filtrar pedidos" at bounding box center [1041, 385] width 85 height 24
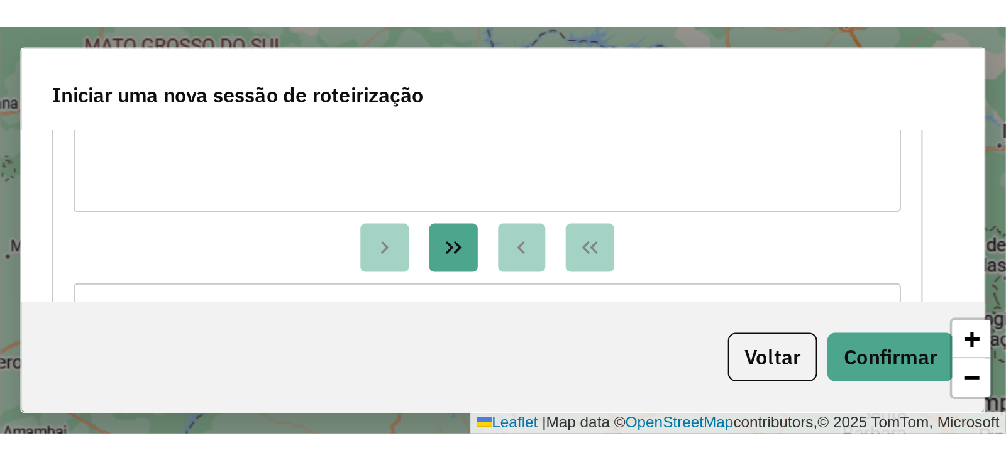
scroll to position [1069, 0]
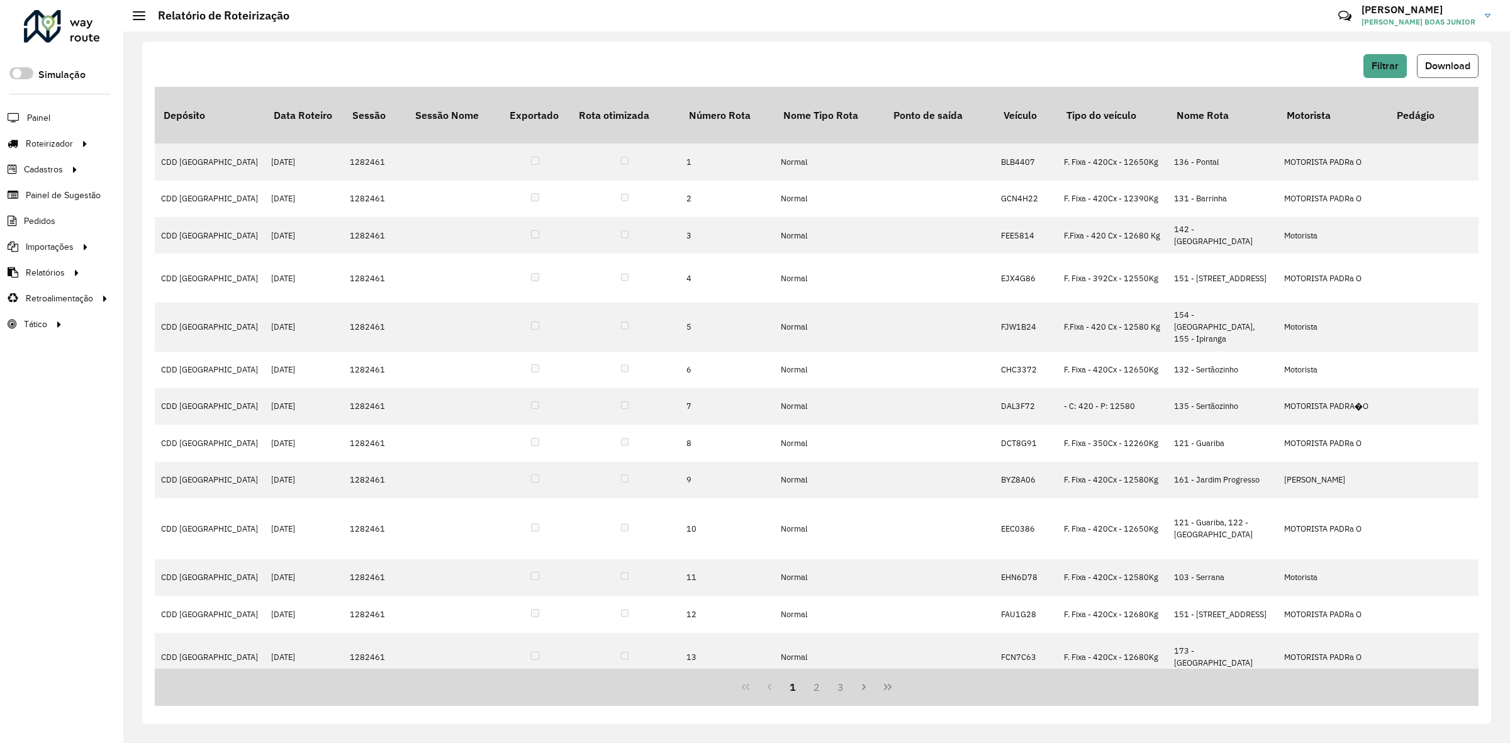
click at [1444, 67] on span "Download" at bounding box center [1447, 65] width 45 height 11
